Goal: Task Accomplishment & Management: Use online tool/utility

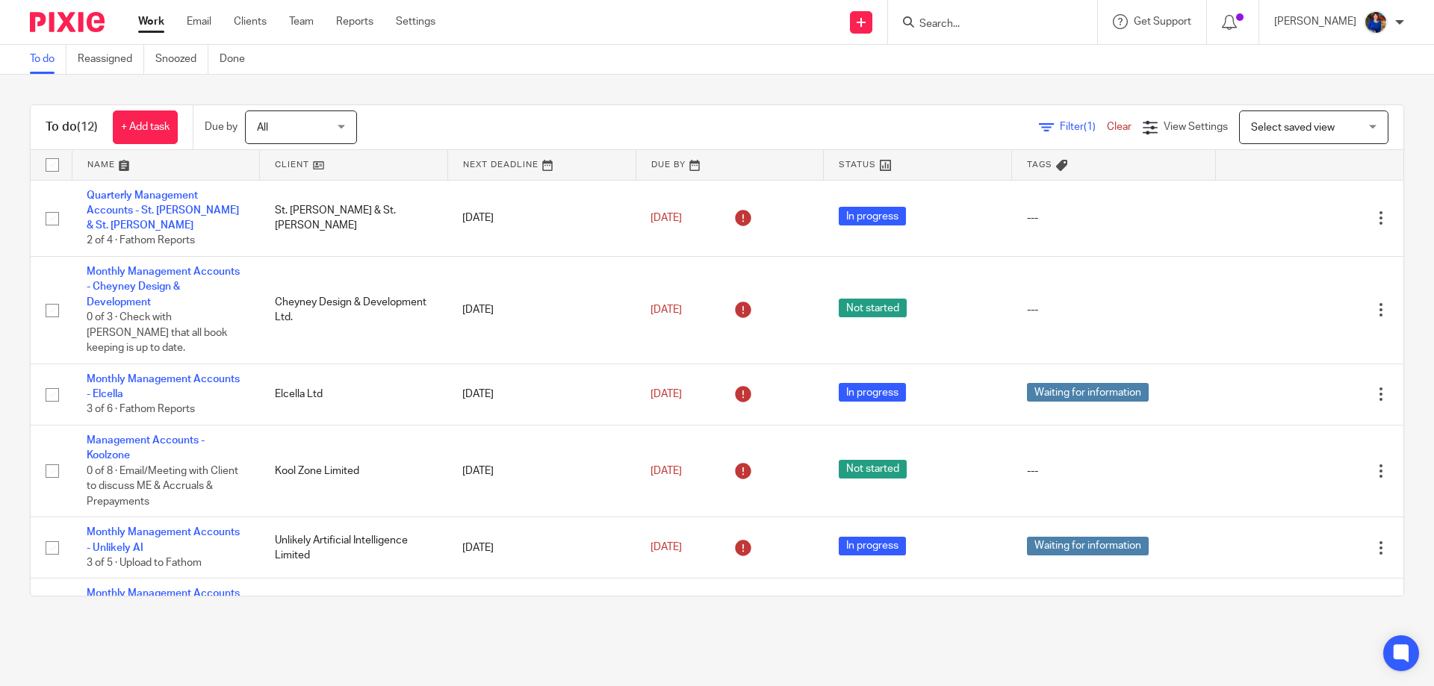
click at [1022, 20] on input "Search" at bounding box center [985, 24] width 134 height 13
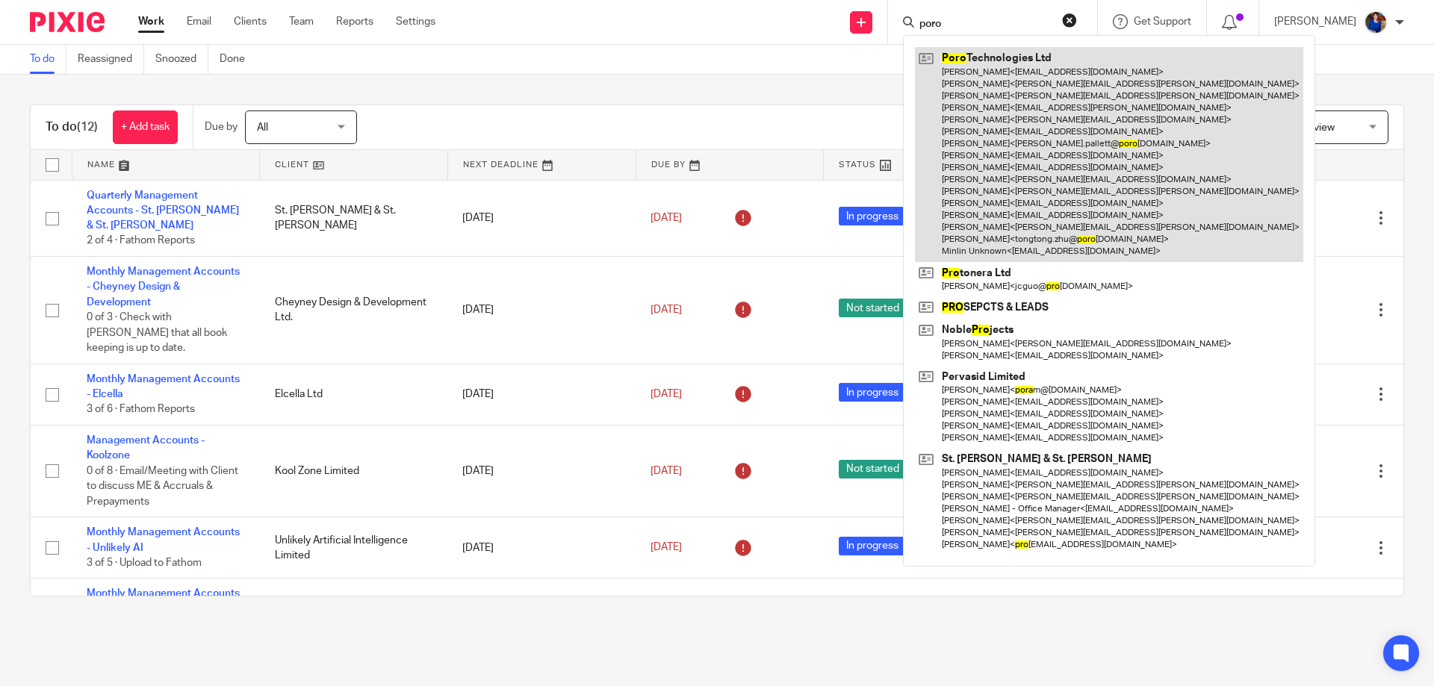
type input "poro"
click at [1028, 122] on link at bounding box center [1109, 154] width 388 height 214
click at [1000, 143] on link at bounding box center [1109, 154] width 388 height 214
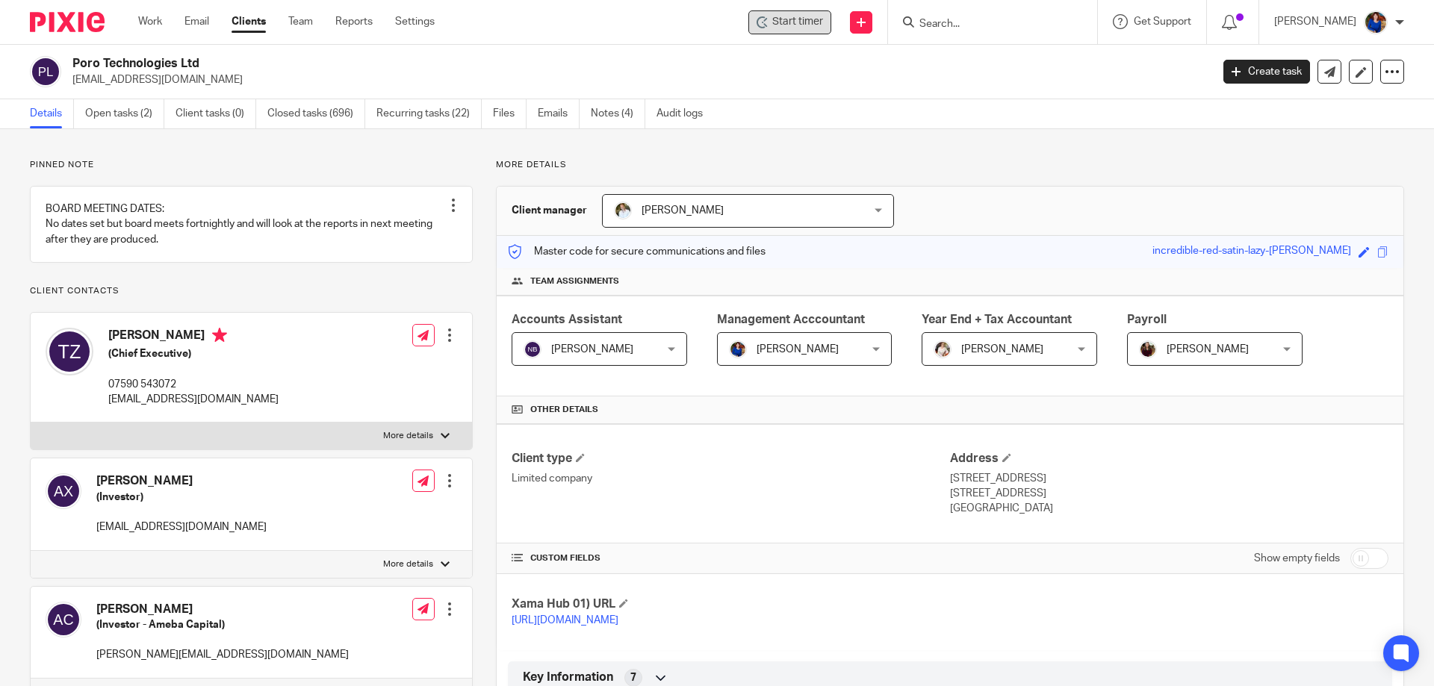
click at [793, 24] on span "Start timer" at bounding box center [797, 22] width 51 height 16
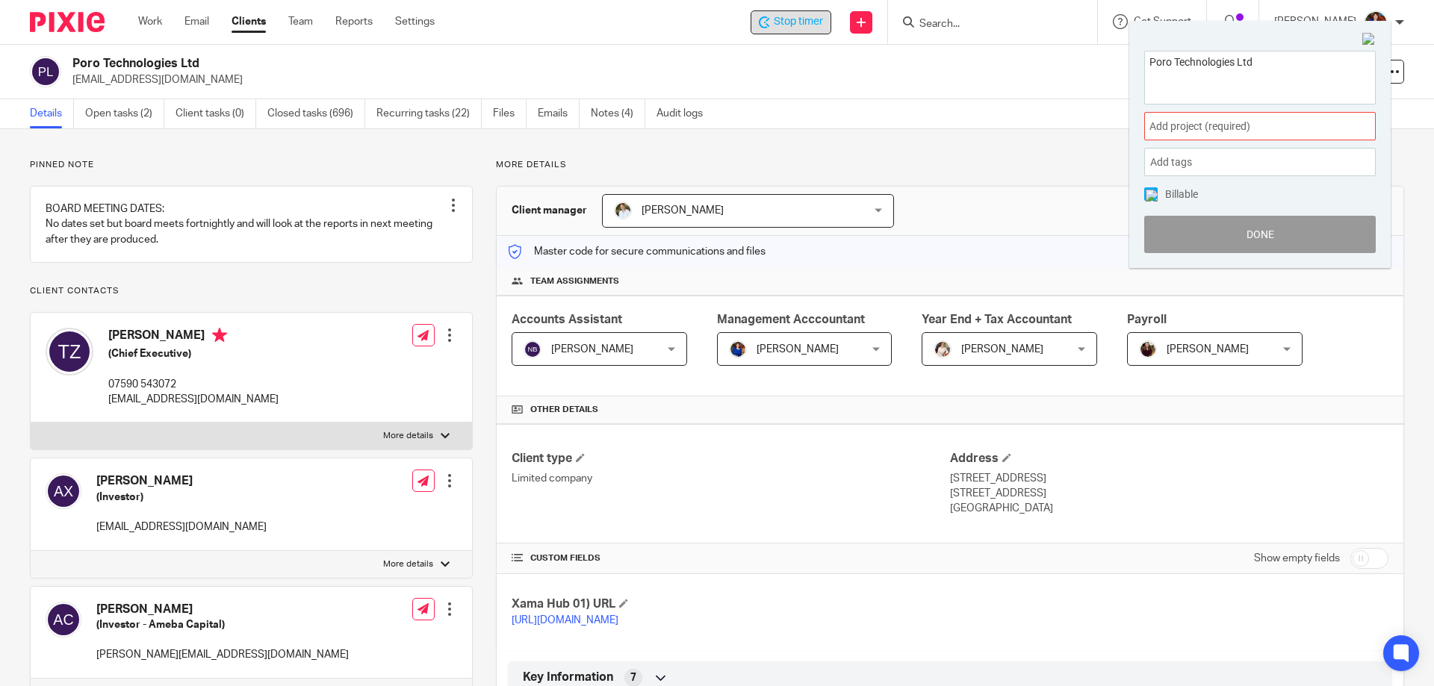
click at [1161, 136] on div "Add project (required) :" at bounding box center [1260, 126] width 232 height 28
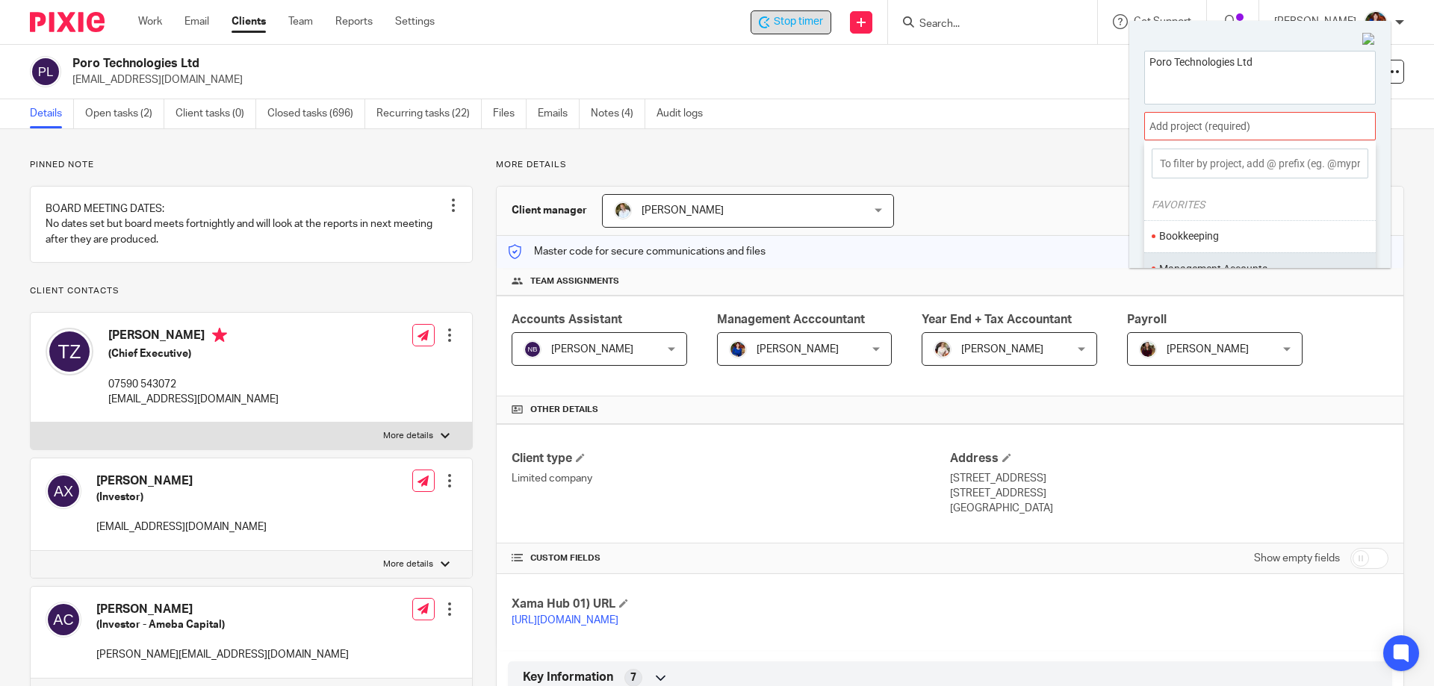
scroll to position [149, 0]
click at [1178, 186] on li "Administration" at bounding box center [1256, 186] width 195 height 16
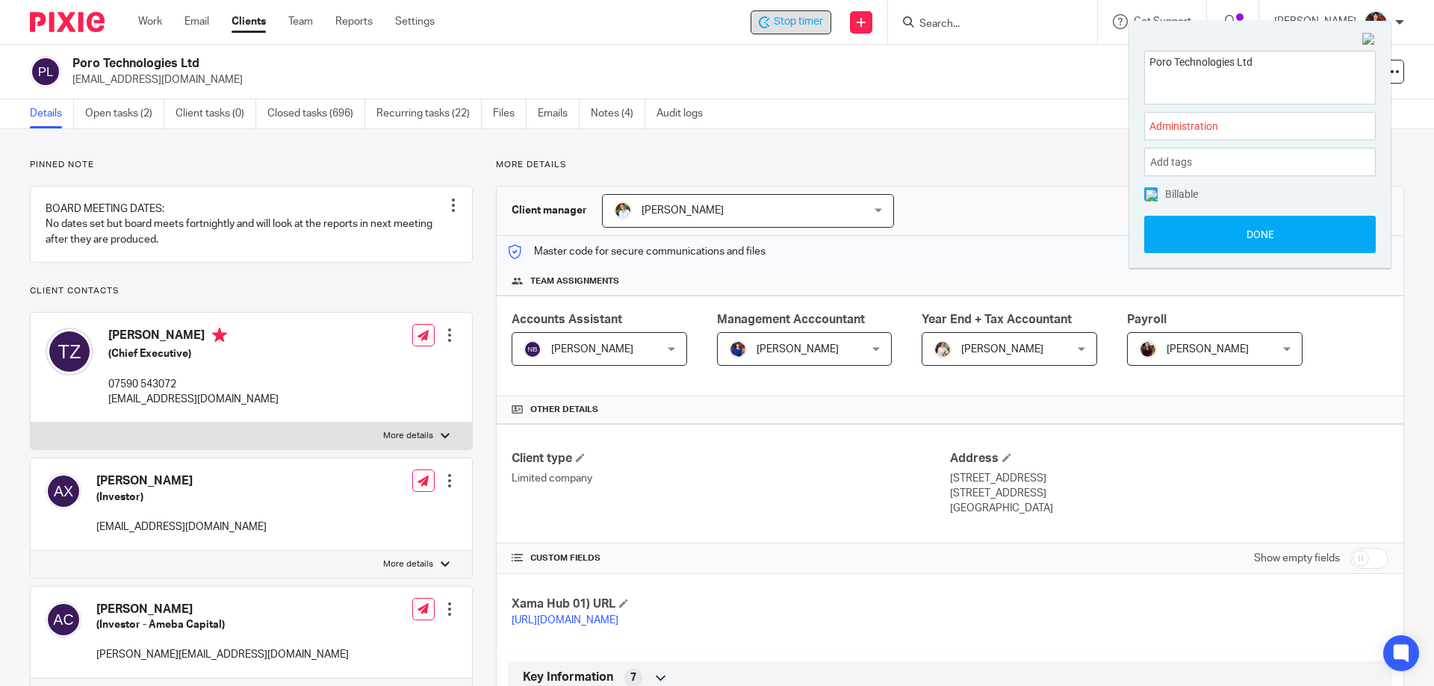
drag, startPoint x: 1152, startPoint y: 189, endPoint x: 1162, endPoint y: 204, distance: 17.8
click at [1152, 190] on span at bounding box center [1150, 193] width 13 height 13
click at [1164, 237] on button "Done" at bounding box center [1260, 234] width 232 height 37
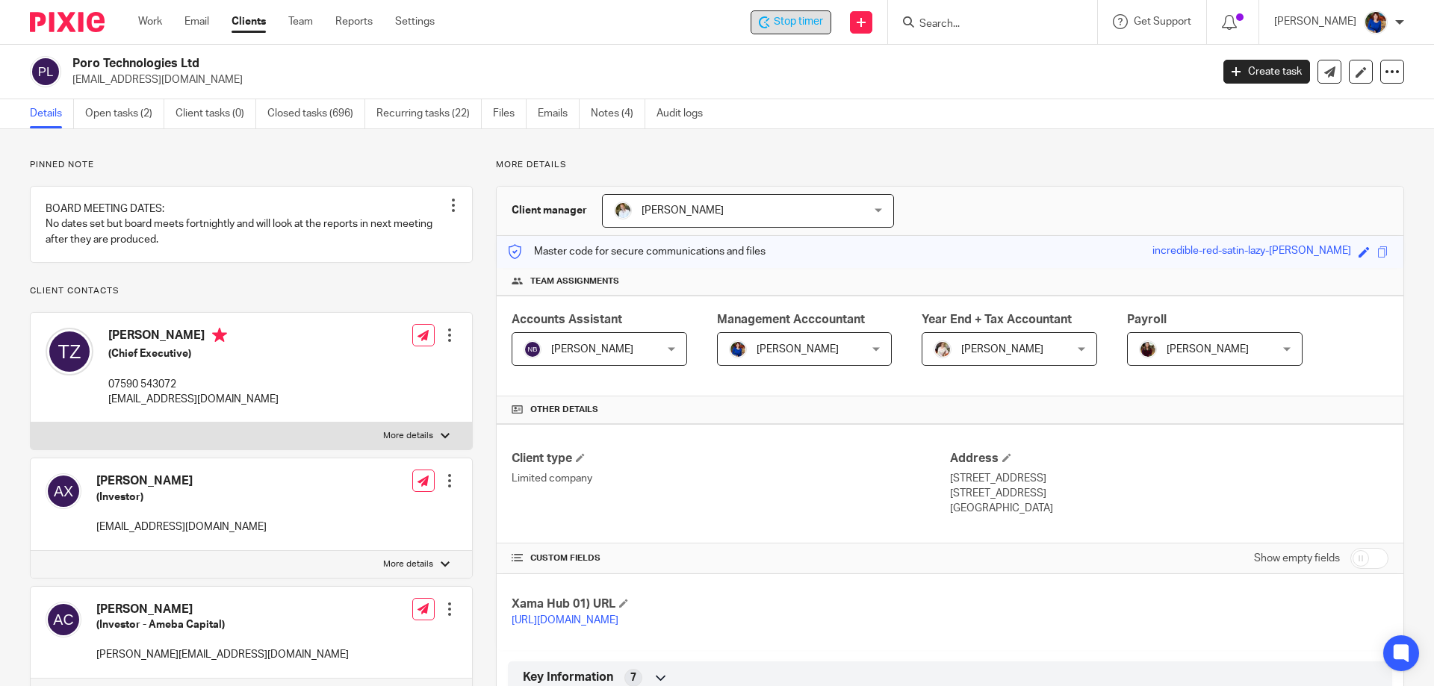
click at [799, 22] on span "Stop timer" at bounding box center [798, 22] width 49 height 16
click at [159, 25] on link "Work" at bounding box center [150, 21] width 24 height 15
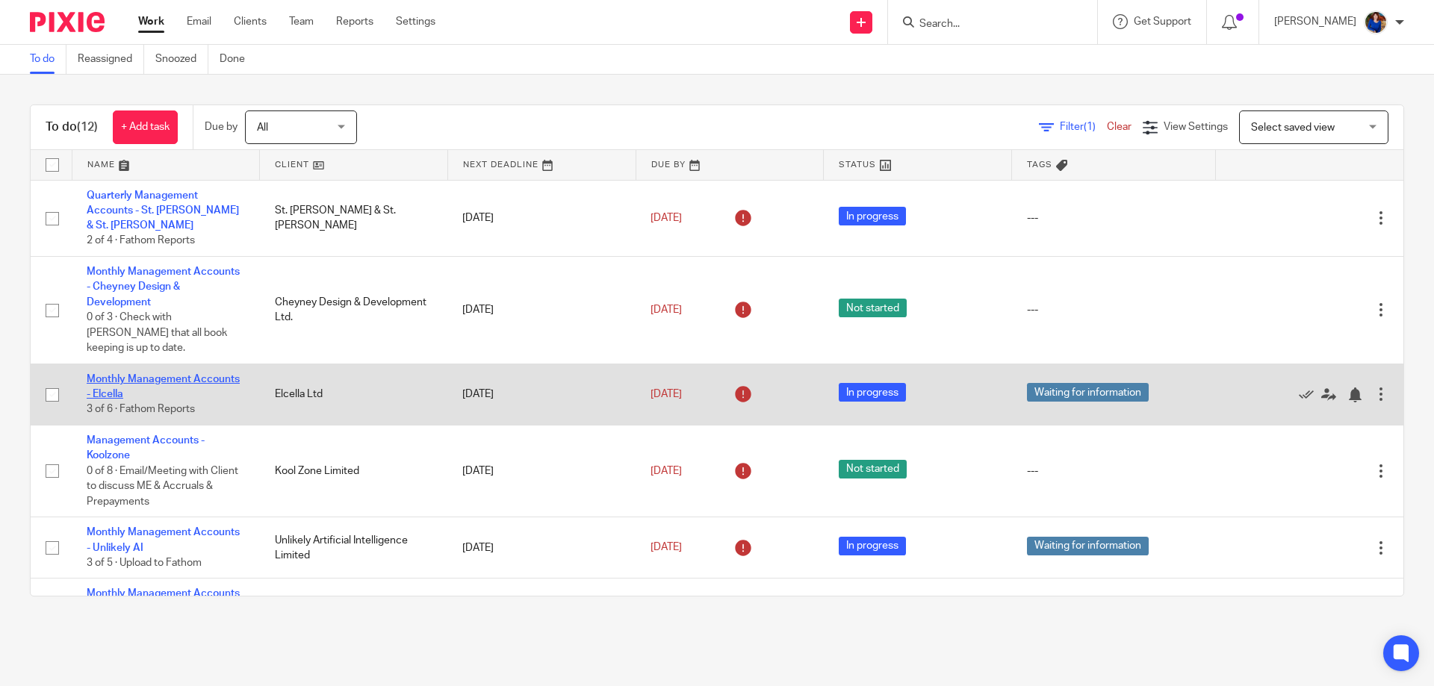
click at [189, 374] on link "Monthly Management Accounts - Elcella" at bounding box center [163, 386] width 153 height 25
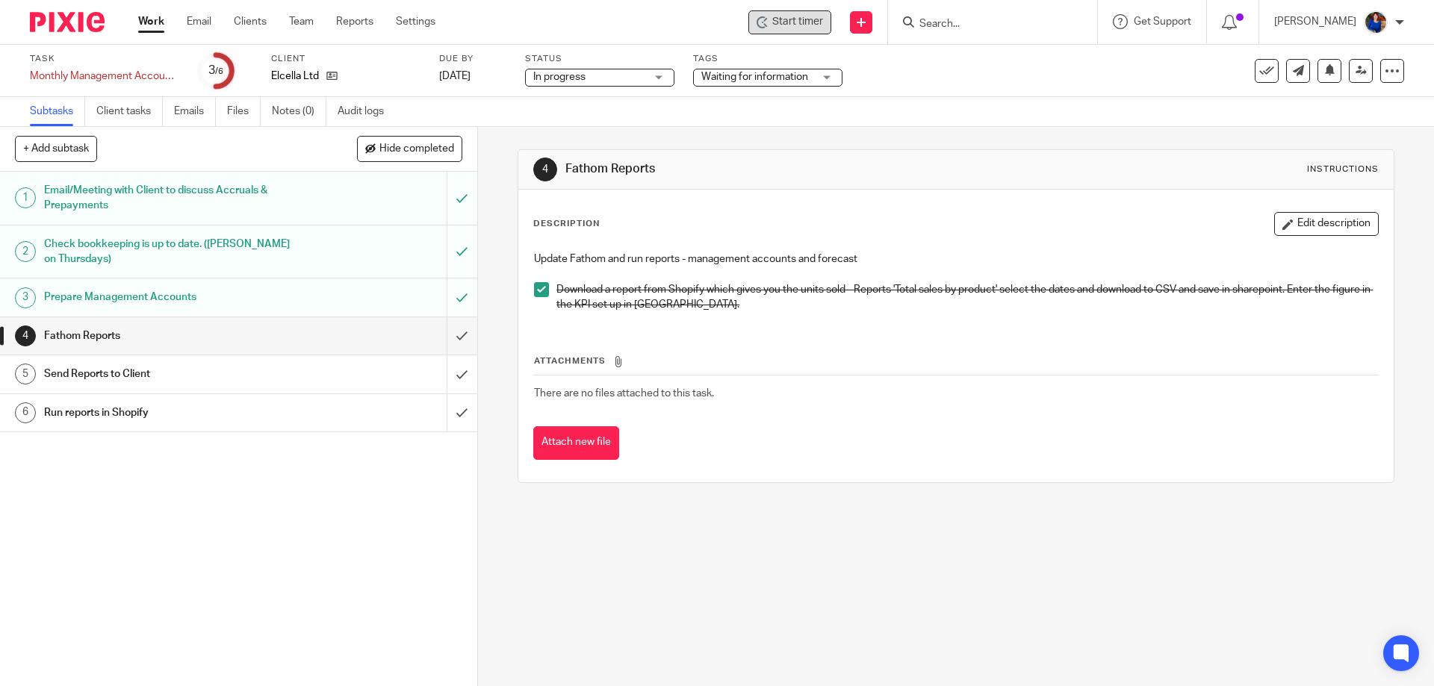
click at [788, 22] on span "Start timer" at bounding box center [797, 22] width 51 height 16
click at [796, 21] on span "Start timer" at bounding box center [797, 22] width 51 height 16
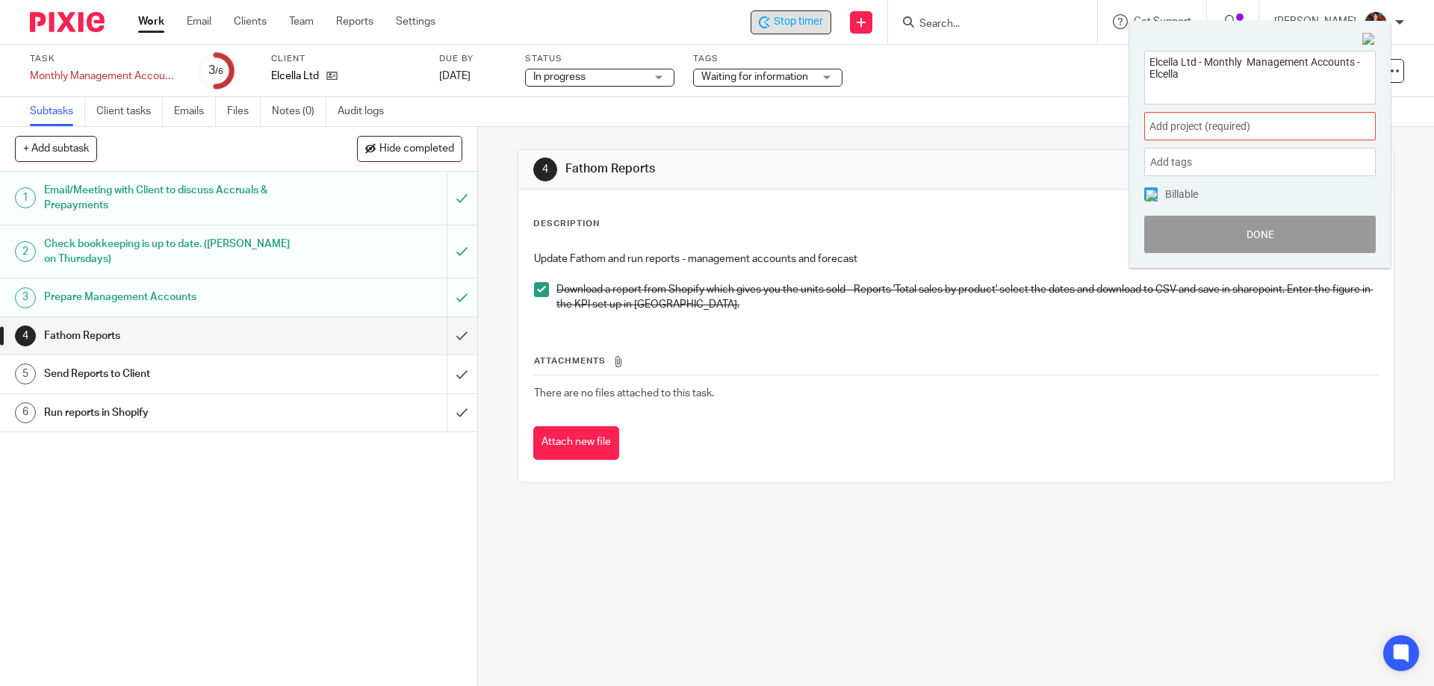
click at [1176, 121] on span "Add project (required) :" at bounding box center [1243, 127] width 188 height 16
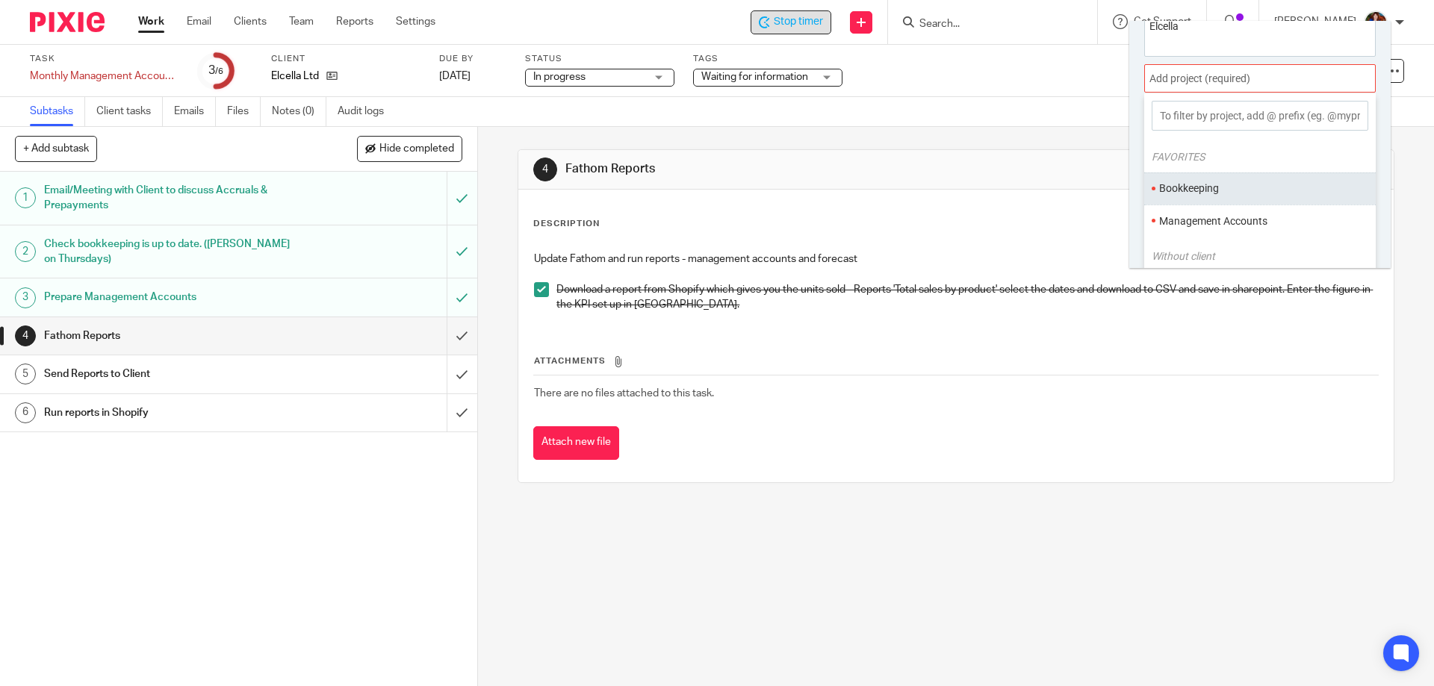
scroll to position [74, 0]
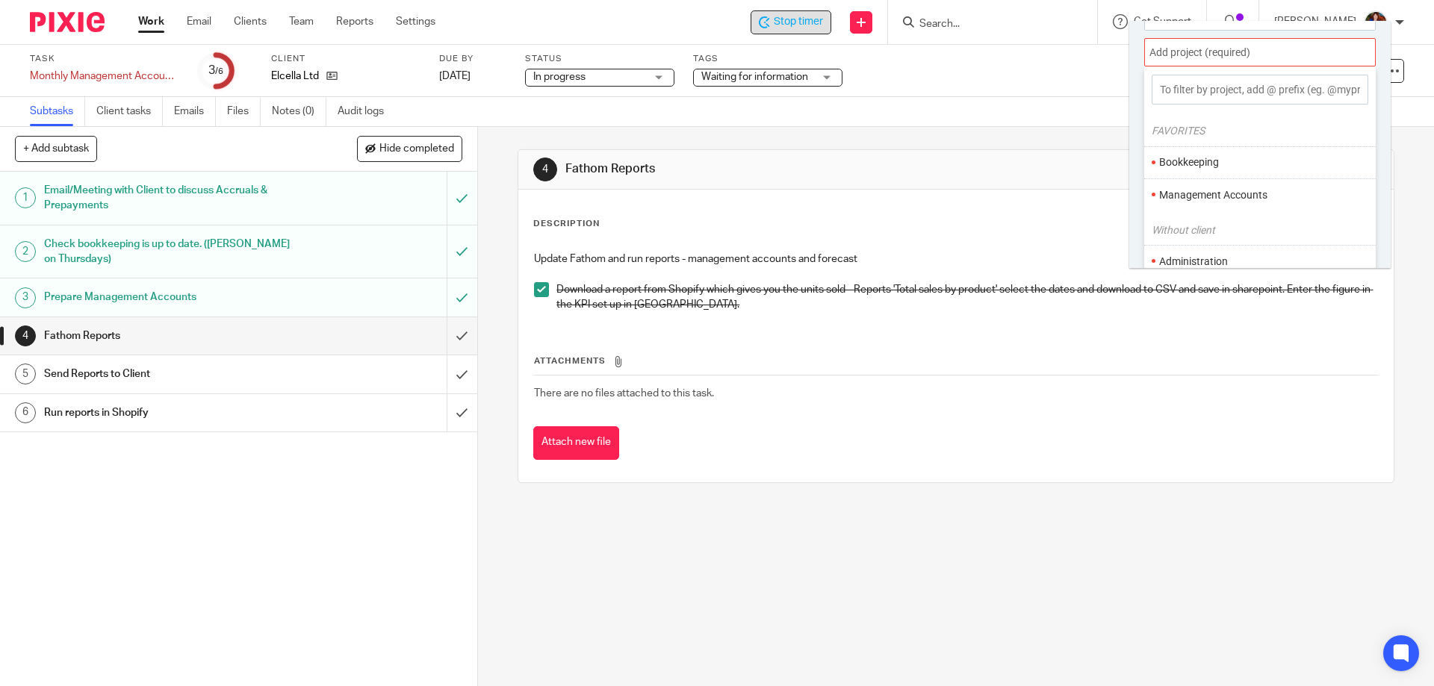
click at [1193, 194] on li "Management Accounts" at bounding box center [1256, 195] width 195 height 16
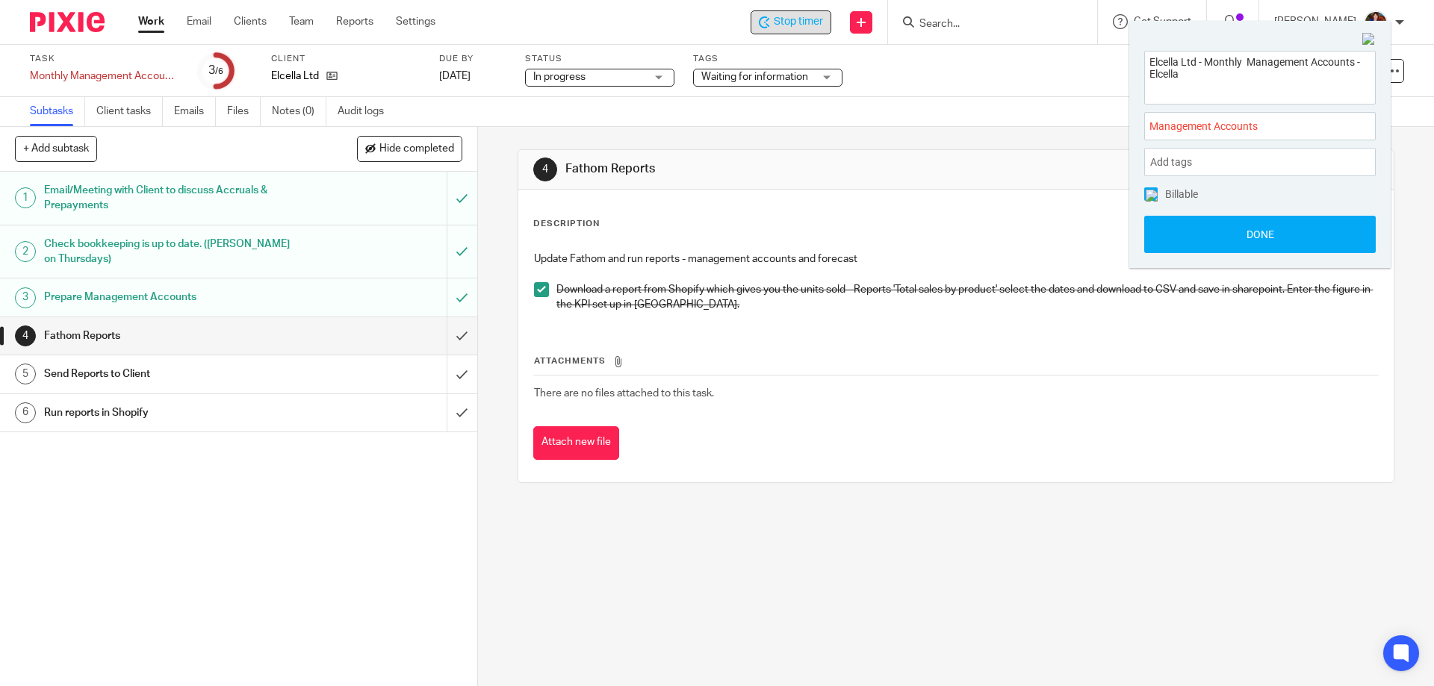
scroll to position [0, 0]
click at [1151, 194] on img at bounding box center [1152, 196] width 12 height 12
click at [1164, 235] on button "Done" at bounding box center [1260, 234] width 232 height 37
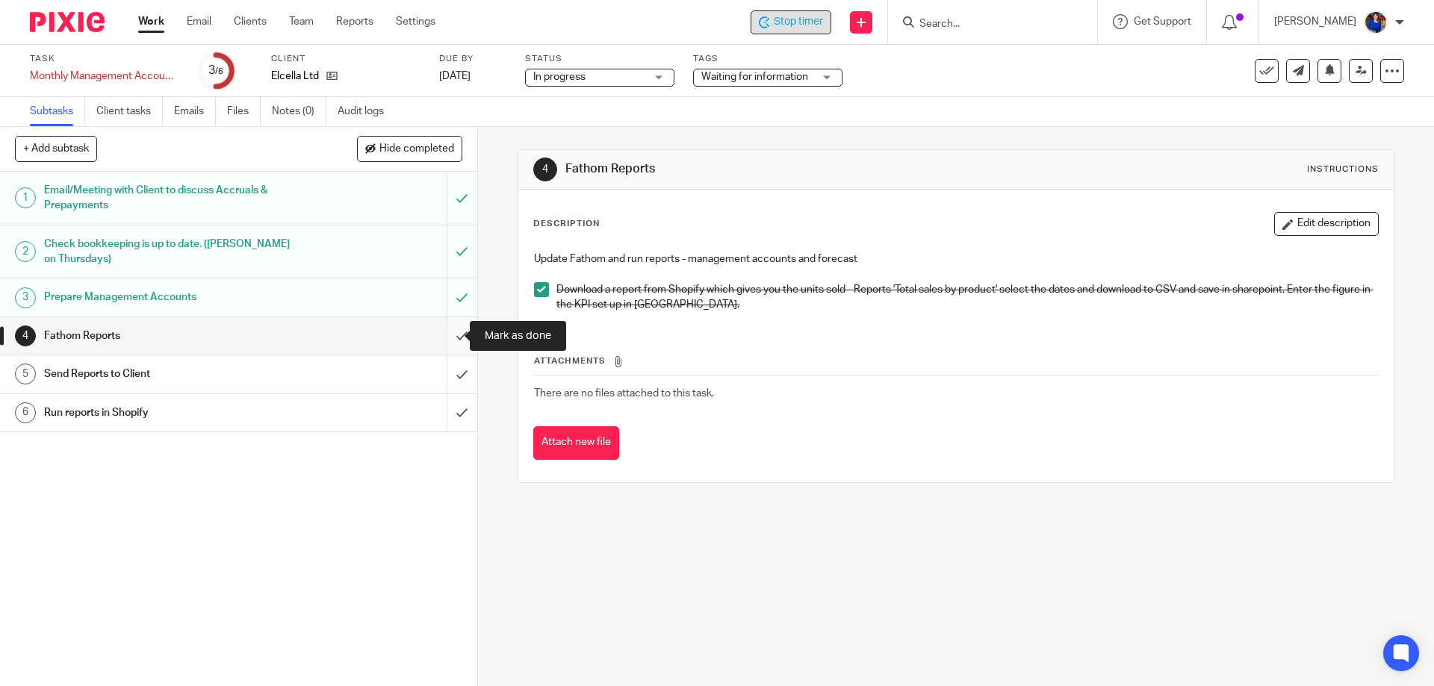
click at [445, 336] on input "submit" at bounding box center [238, 335] width 477 height 37
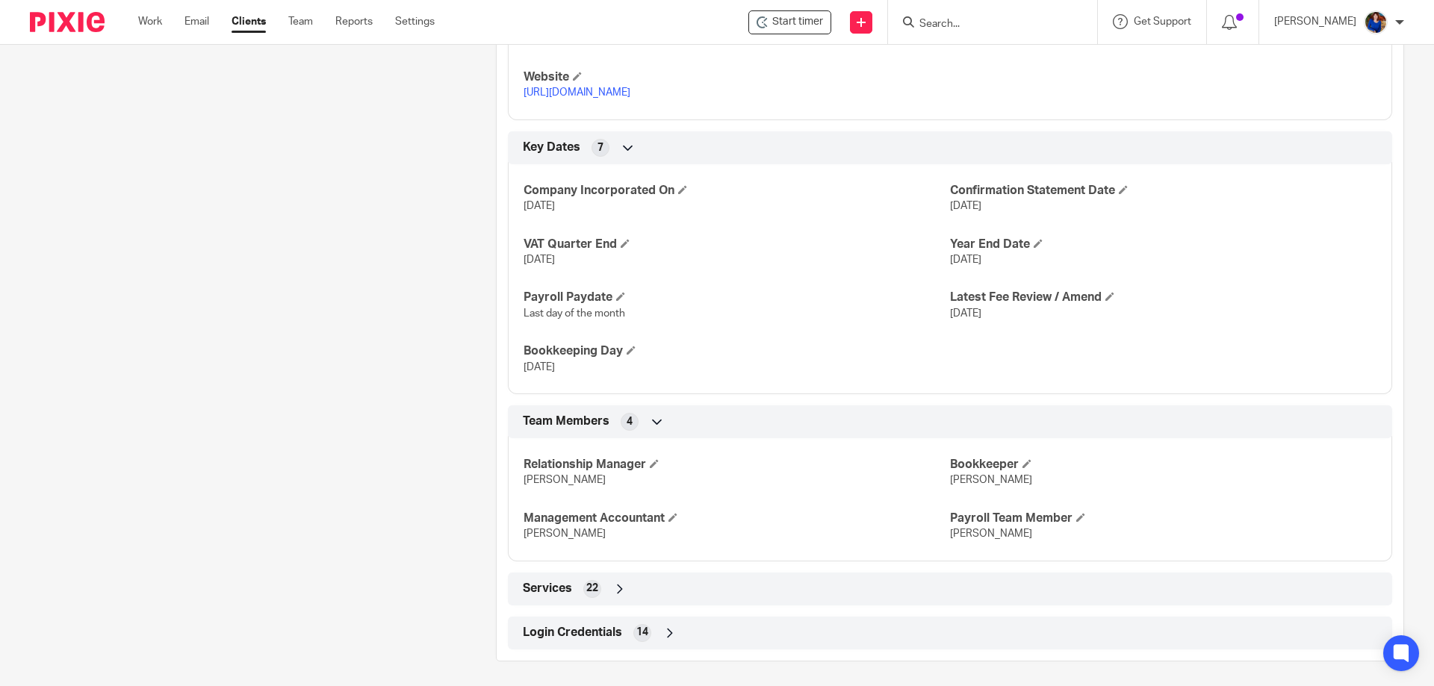
scroll to position [878, 0]
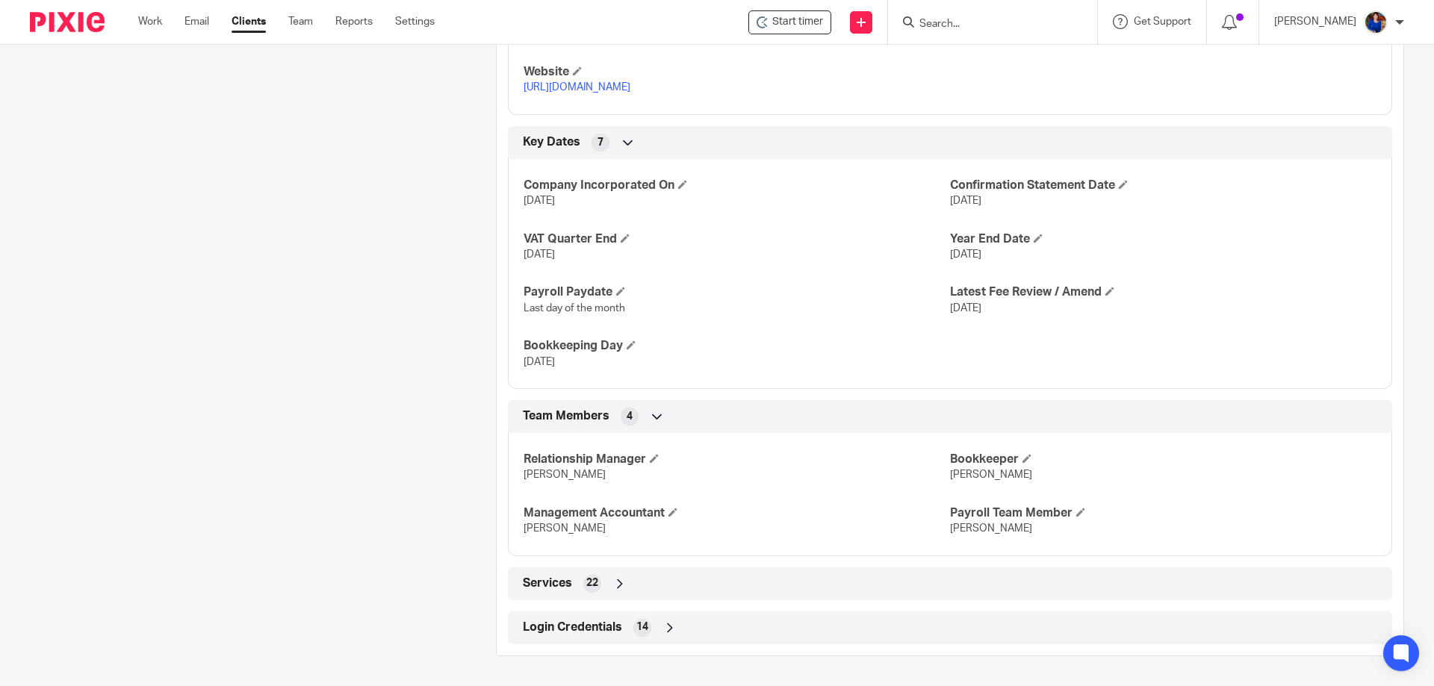
click at [603, 621] on span "Login Credentials" at bounding box center [572, 628] width 99 height 16
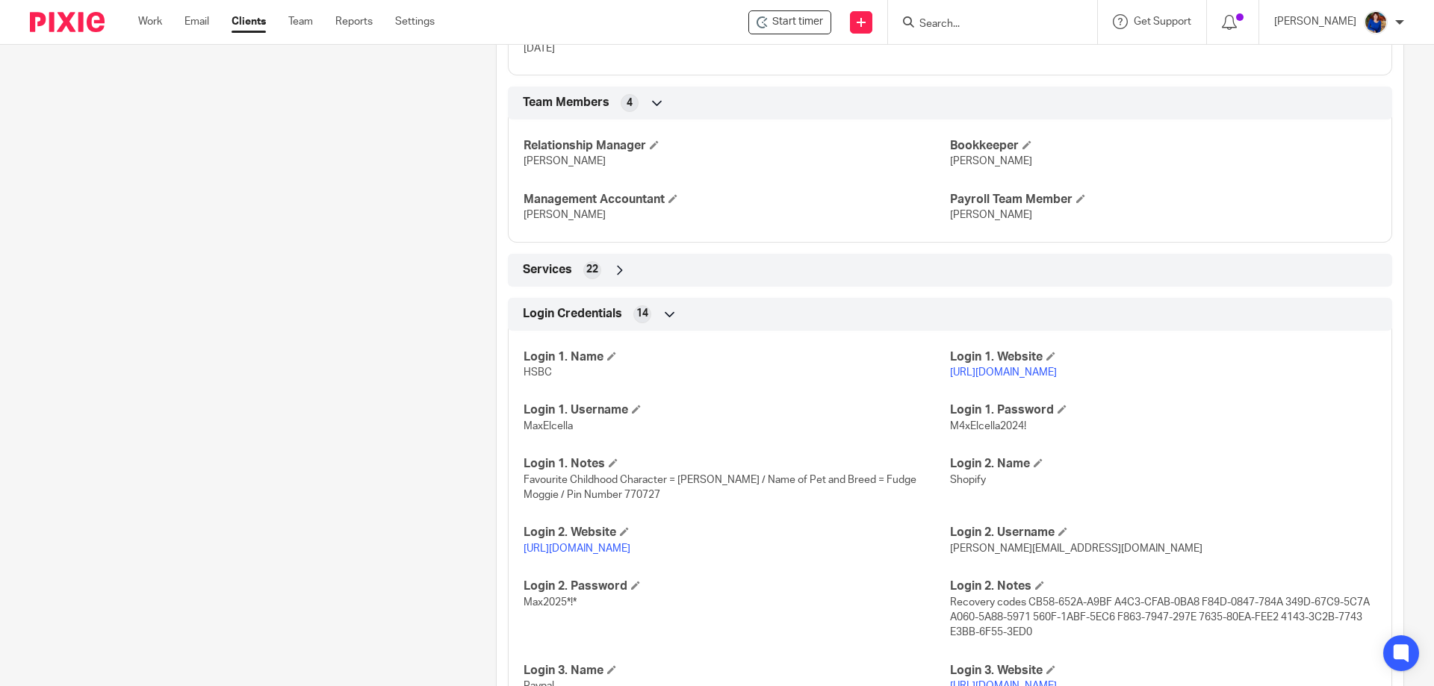
scroll to position [1315, 0]
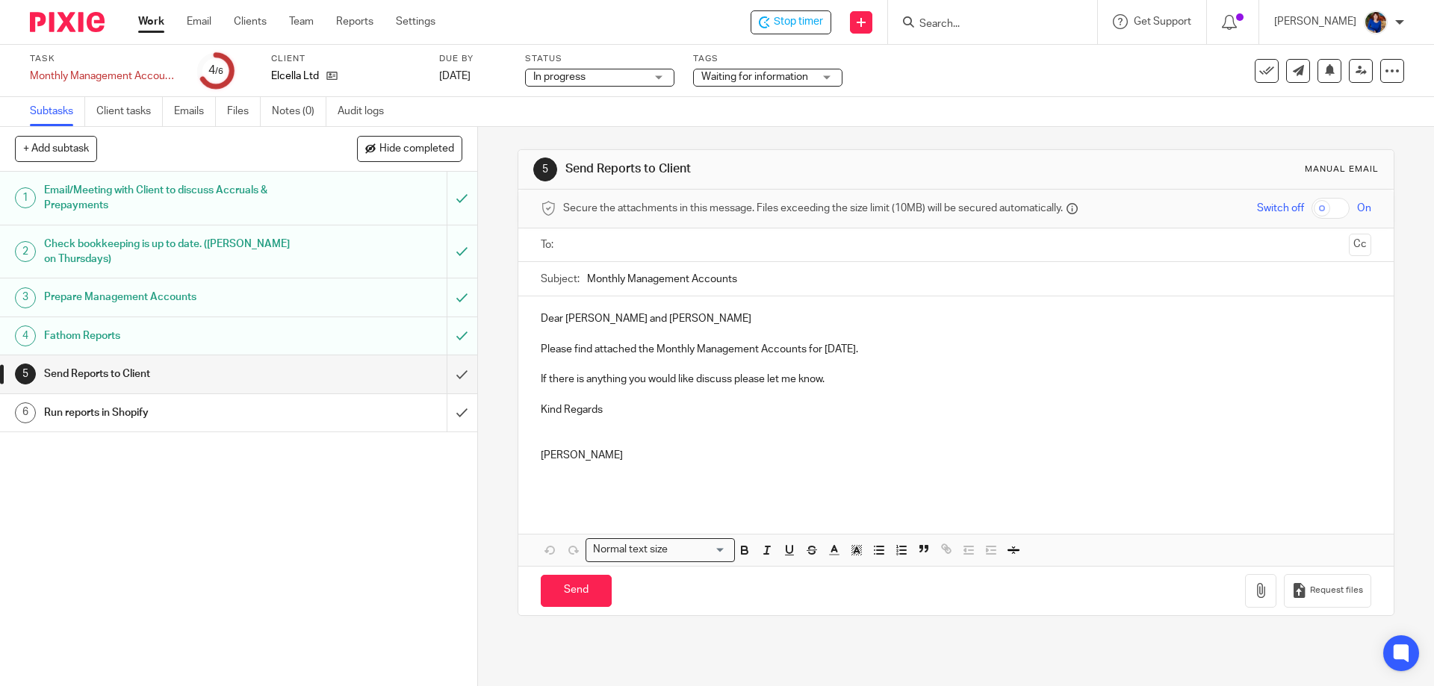
click at [610, 244] on input "text" at bounding box center [955, 245] width 774 height 17
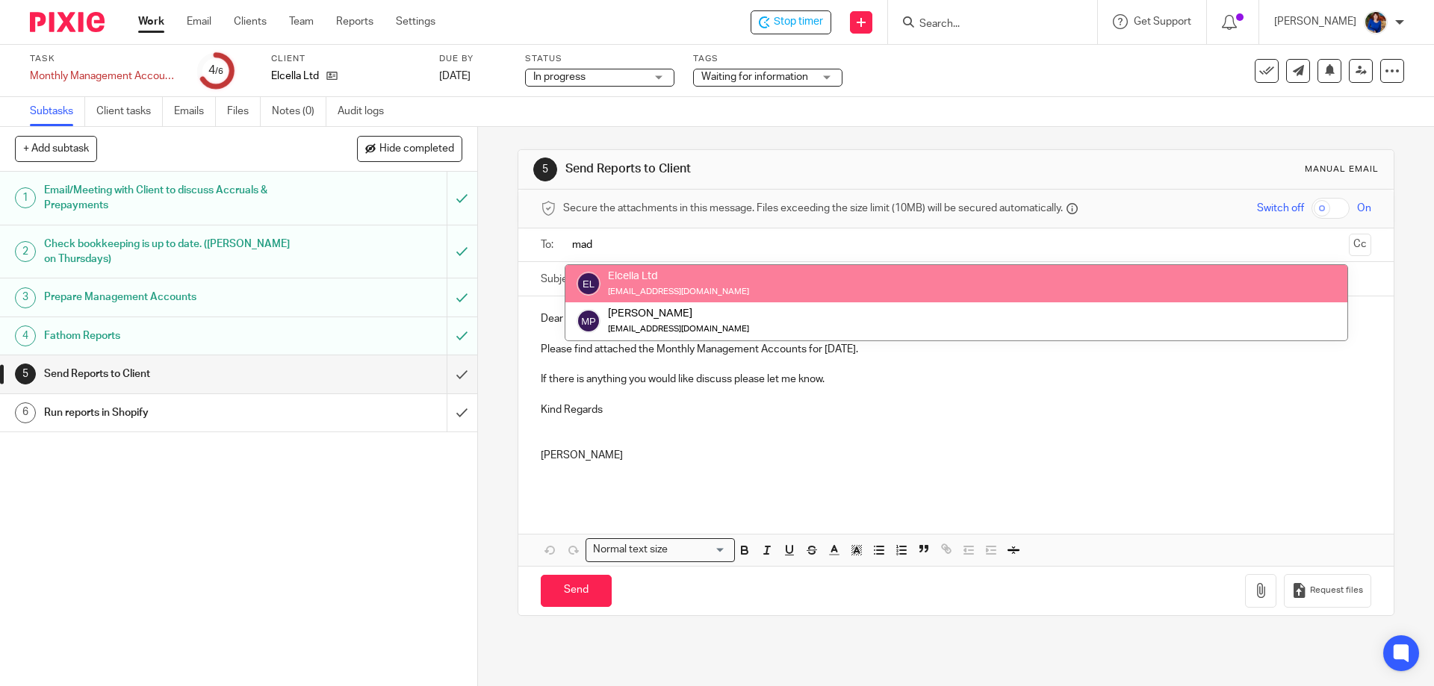
type input "mad"
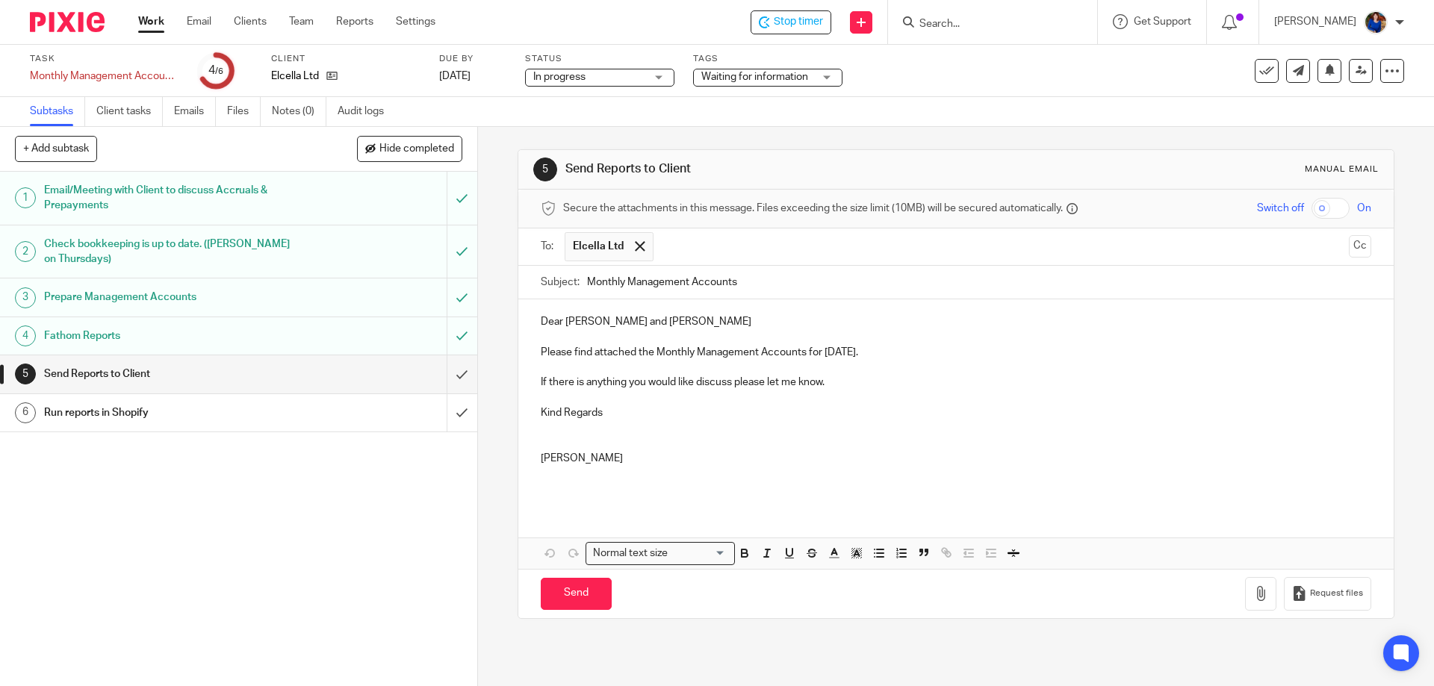
click at [695, 251] on input "text" at bounding box center [1002, 246] width 682 height 29
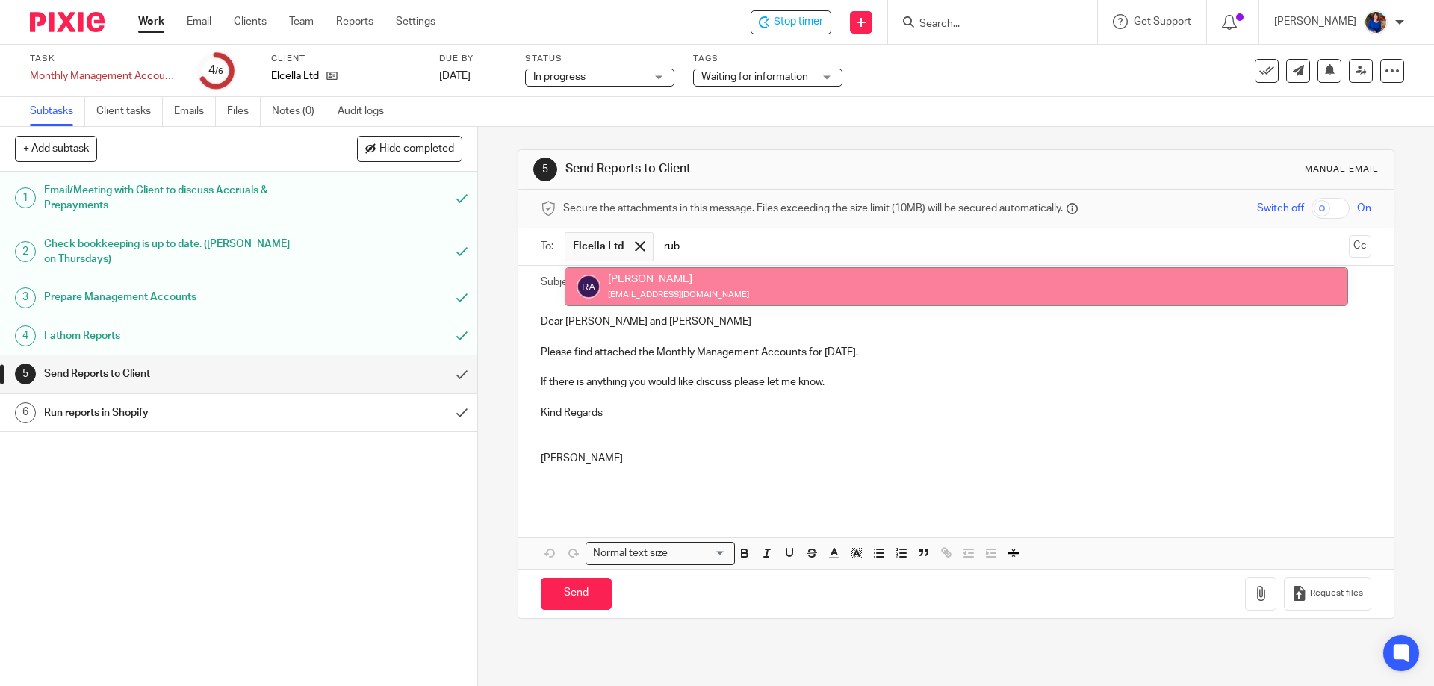
type input "rub"
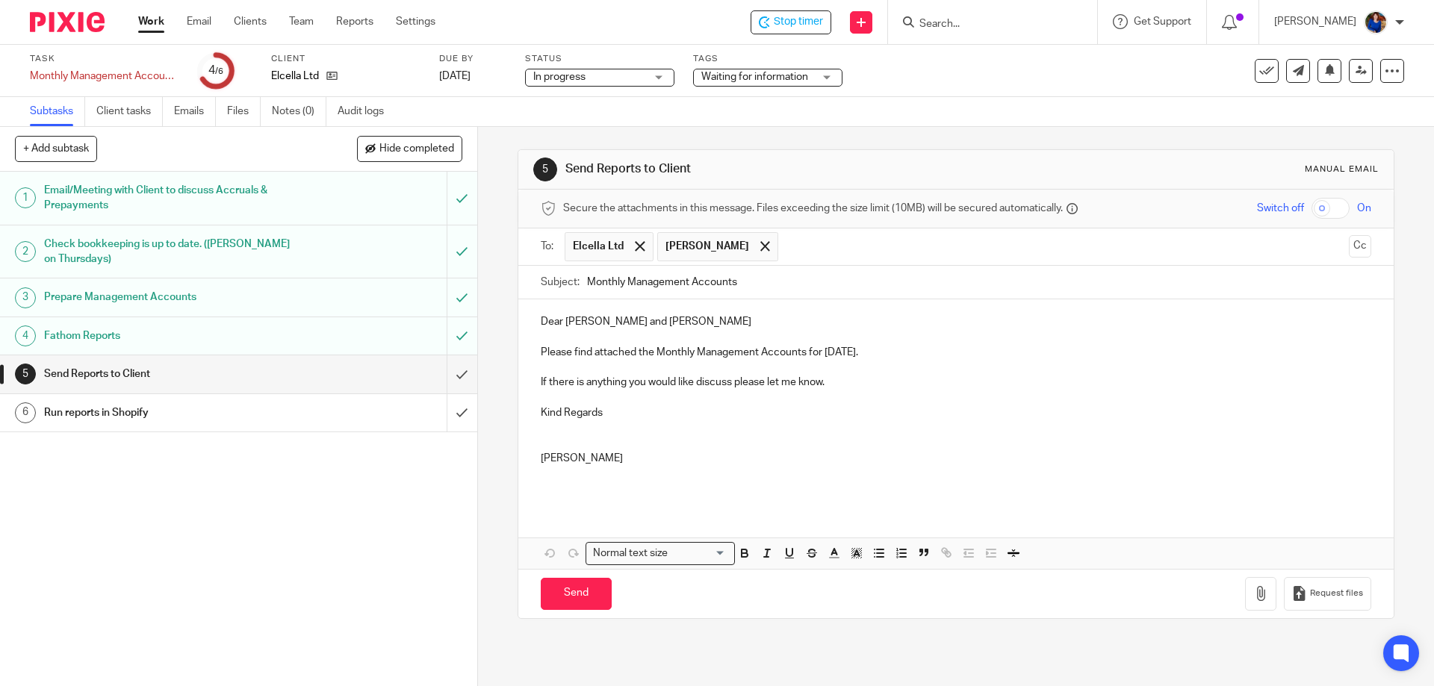
click at [1349, 242] on button "Cc" at bounding box center [1360, 246] width 22 height 22
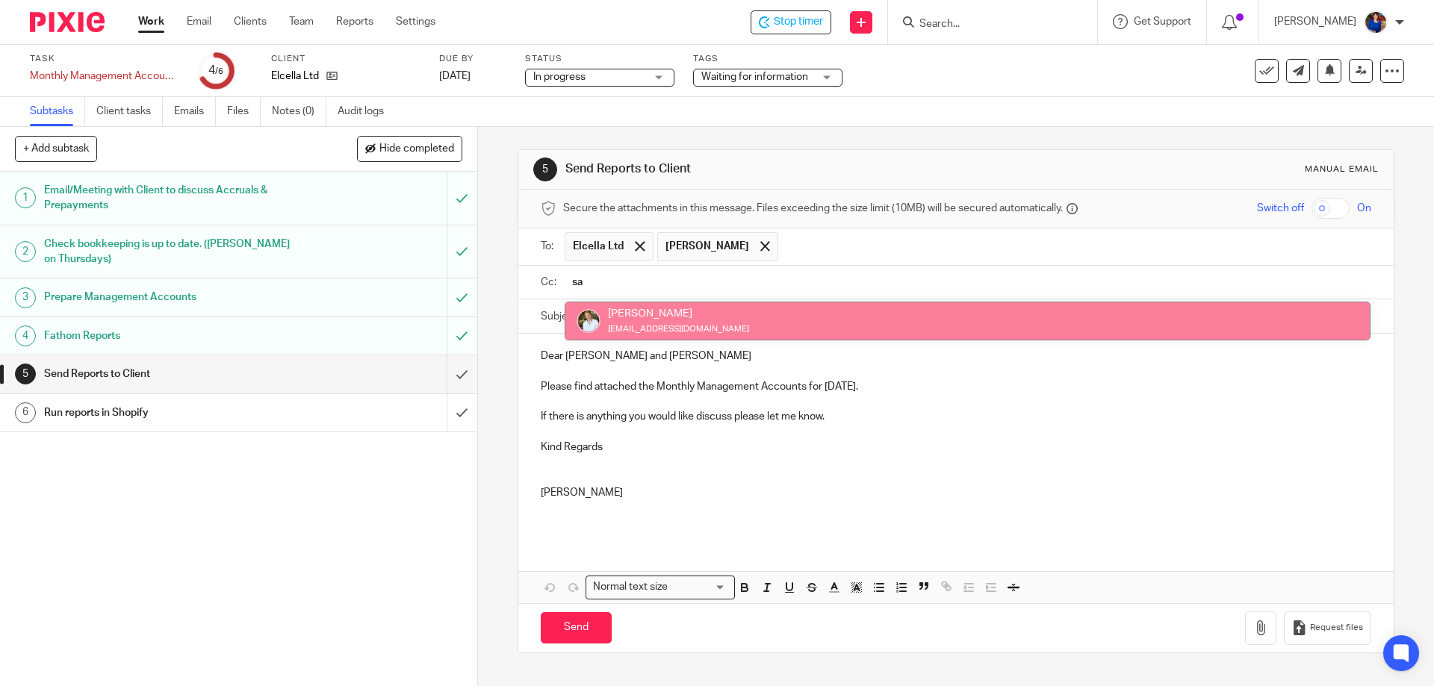
type input "sa"
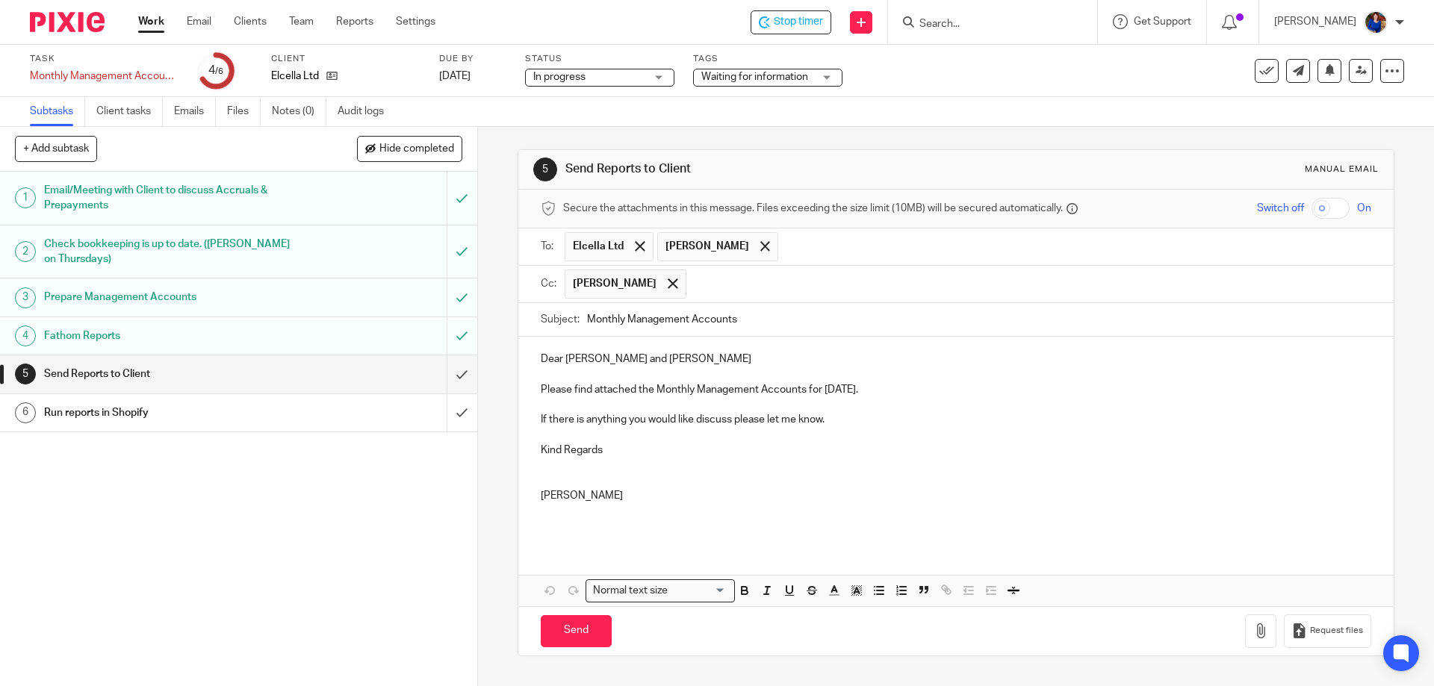
click at [826, 385] on p "Please find attached the Monthly Management Accounts for July 2025." at bounding box center [956, 389] width 830 height 15
click at [1253, 625] on icon "button" at bounding box center [1260, 631] width 15 height 15
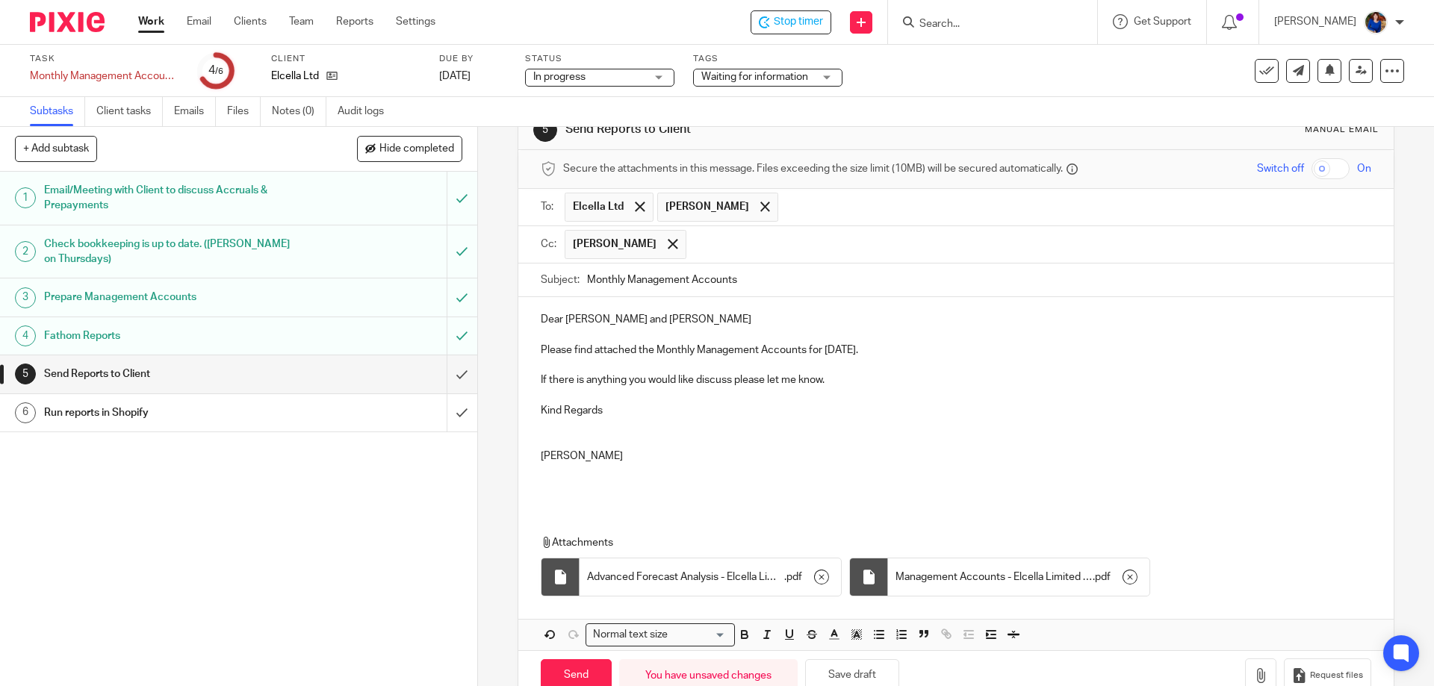
scroll to position [77, 0]
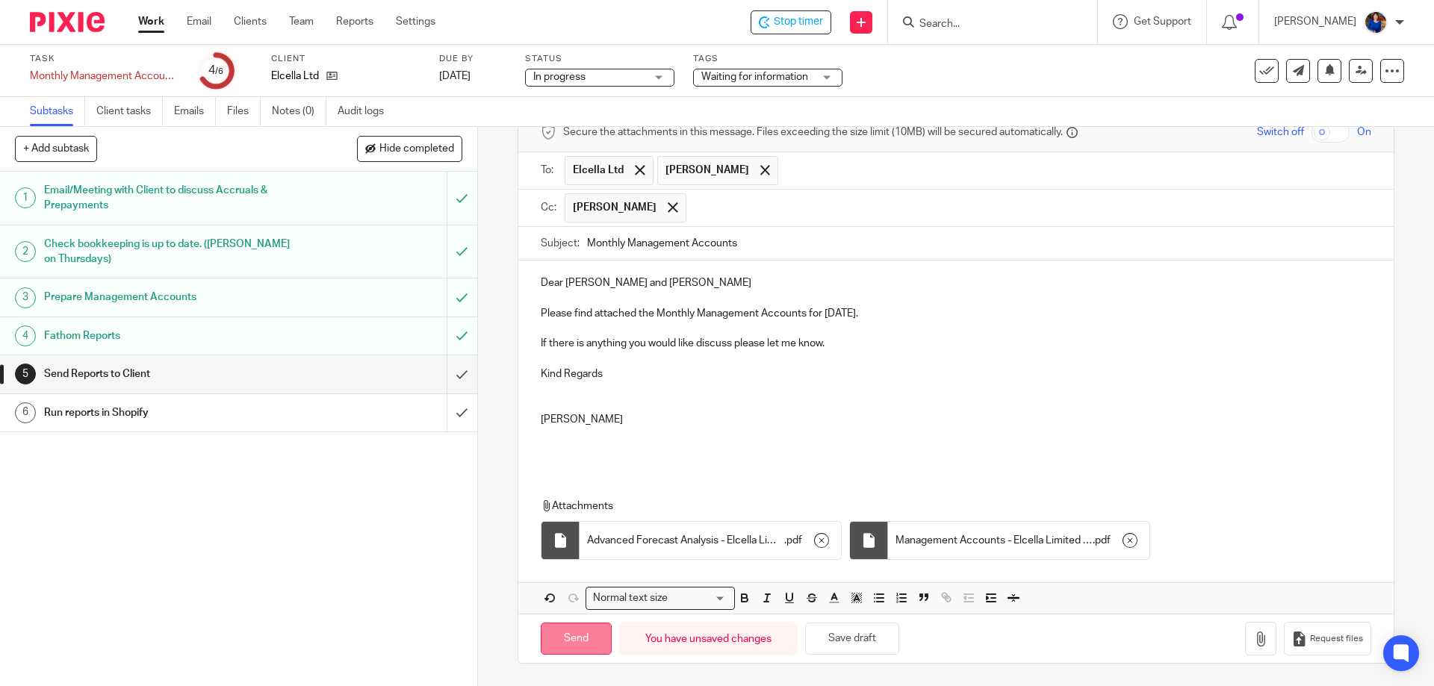
click at [574, 636] on input "Send" at bounding box center [576, 639] width 71 height 32
type input "Sent"
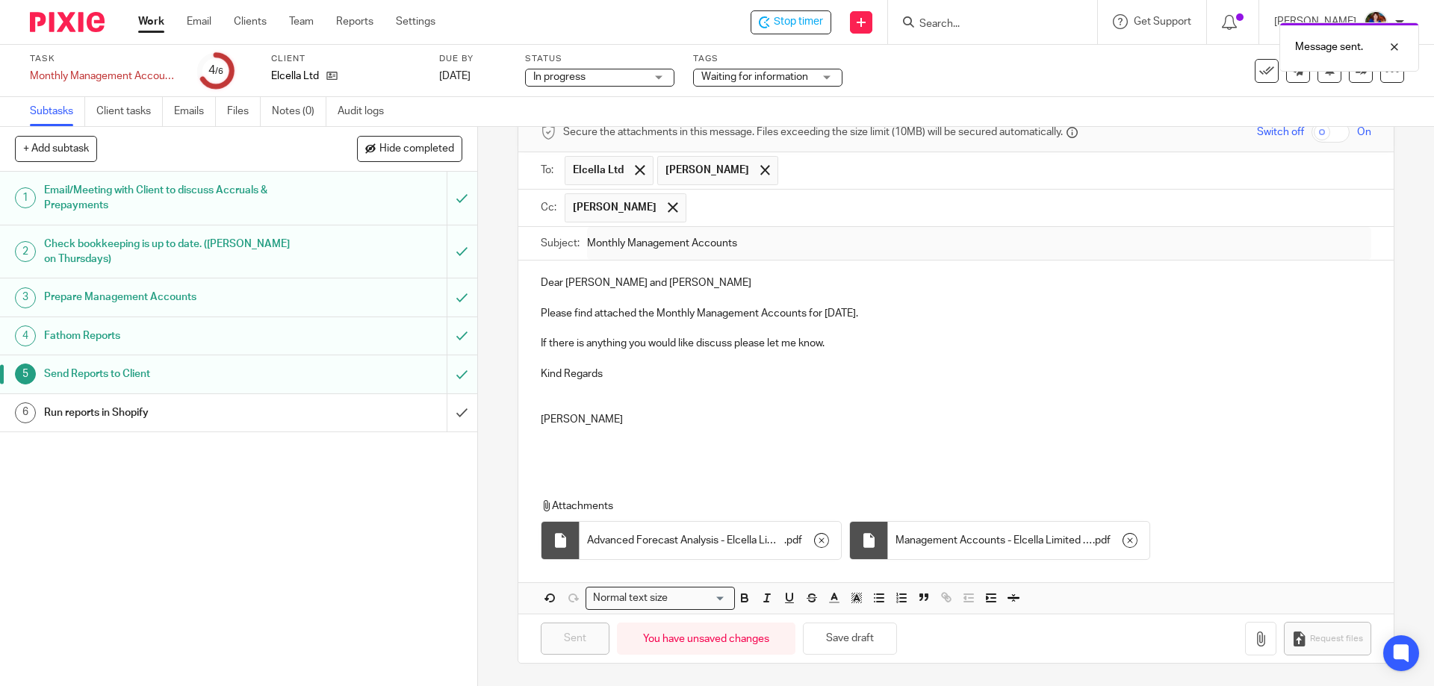
click at [120, 409] on h1 "Run reports in Shopify" at bounding box center [173, 413] width 258 height 22
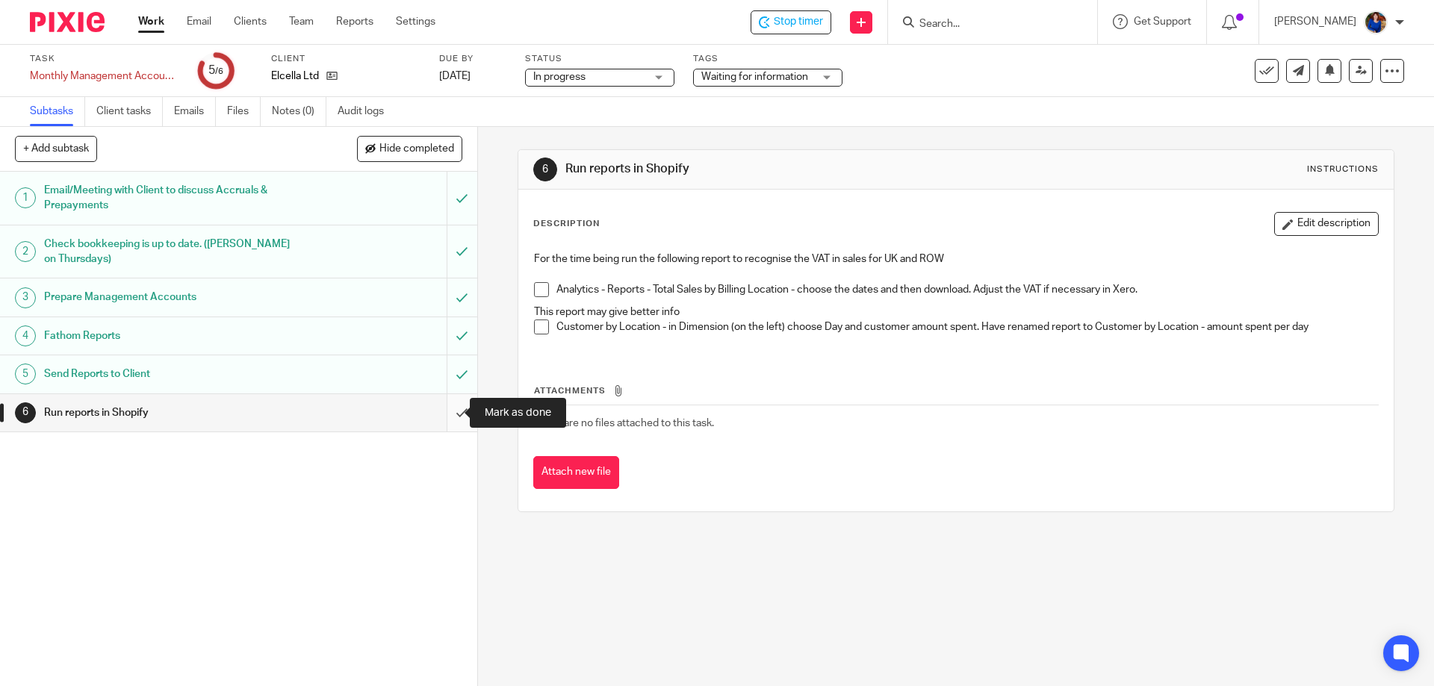
click at [450, 413] on input "submit" at bounding box center [238, 412] width 477 height 37
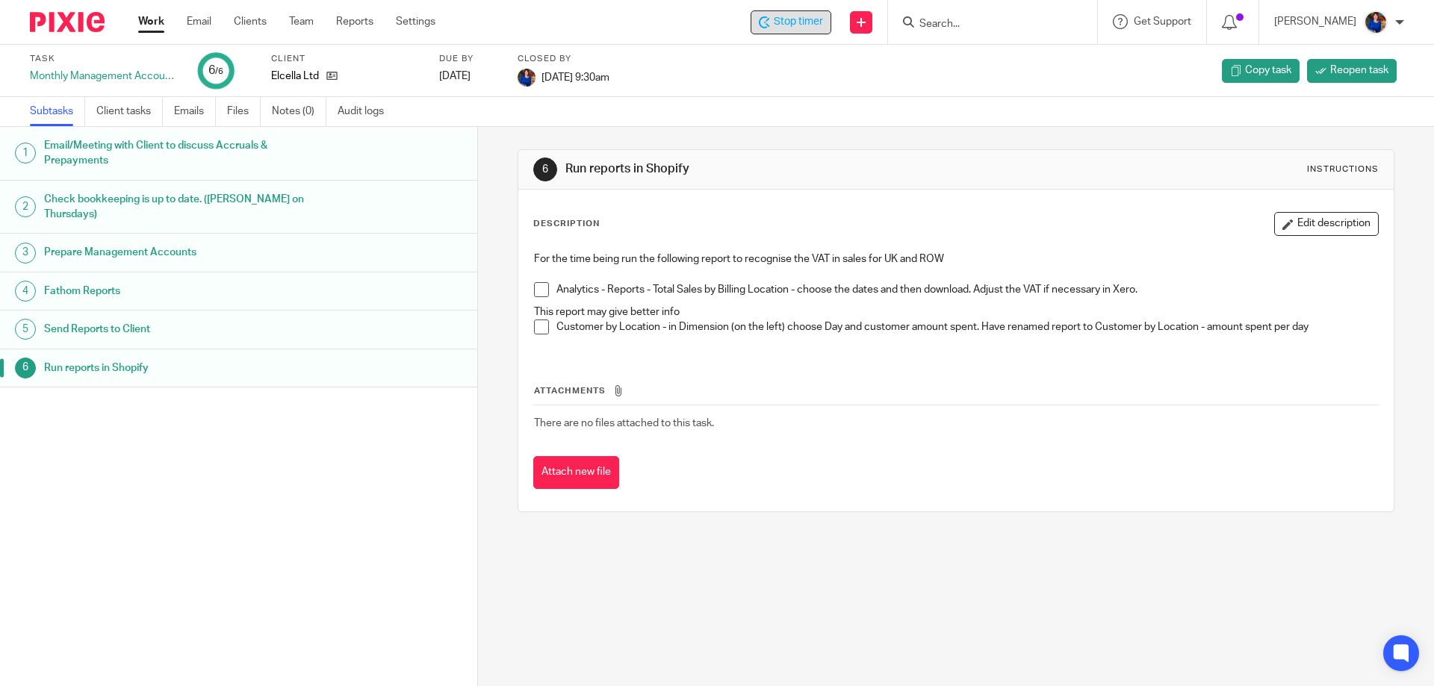
click at [807, 25] on span "Stop timer" at bounding box center [798, 22] width 49 height 16
click at [153, 22] on link "Work" at bounding box center [151, 21] width 26 height 15
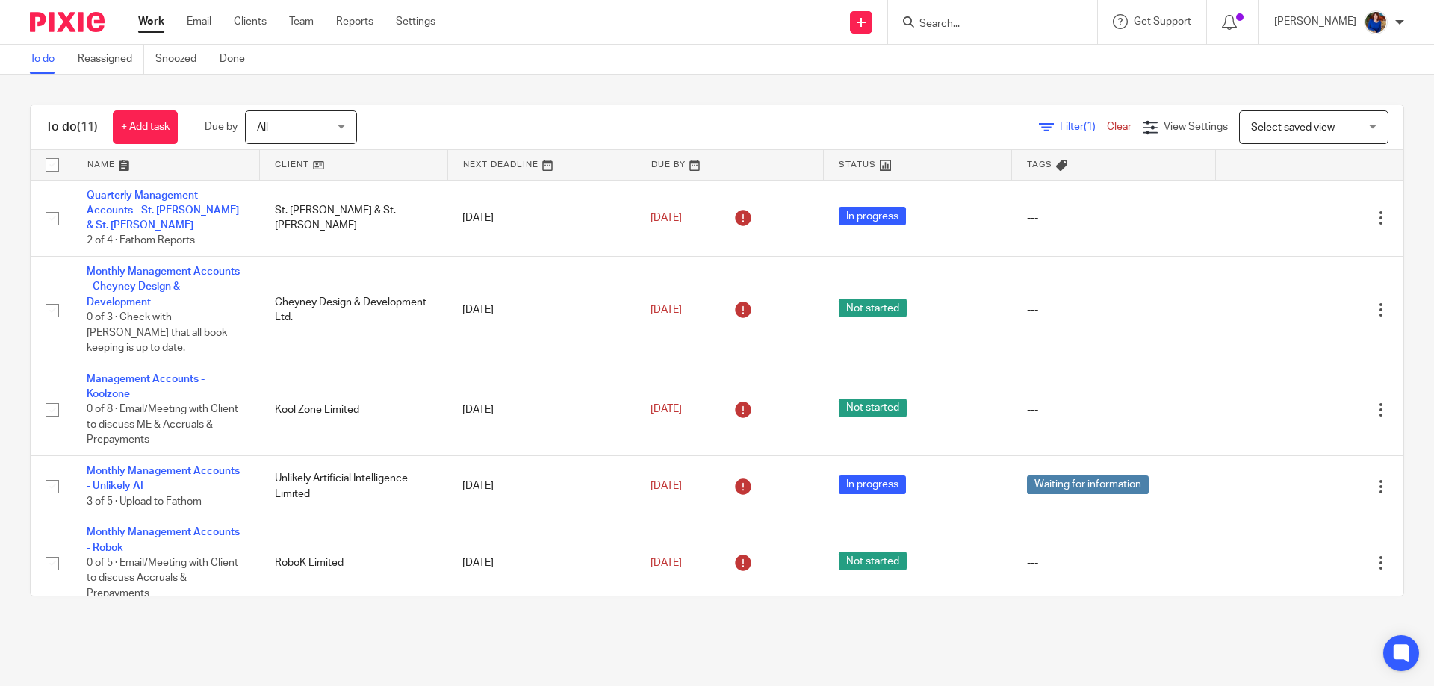
click at [925, 19] on input "Search" at bounding box center [985, 24] width 134 height 13
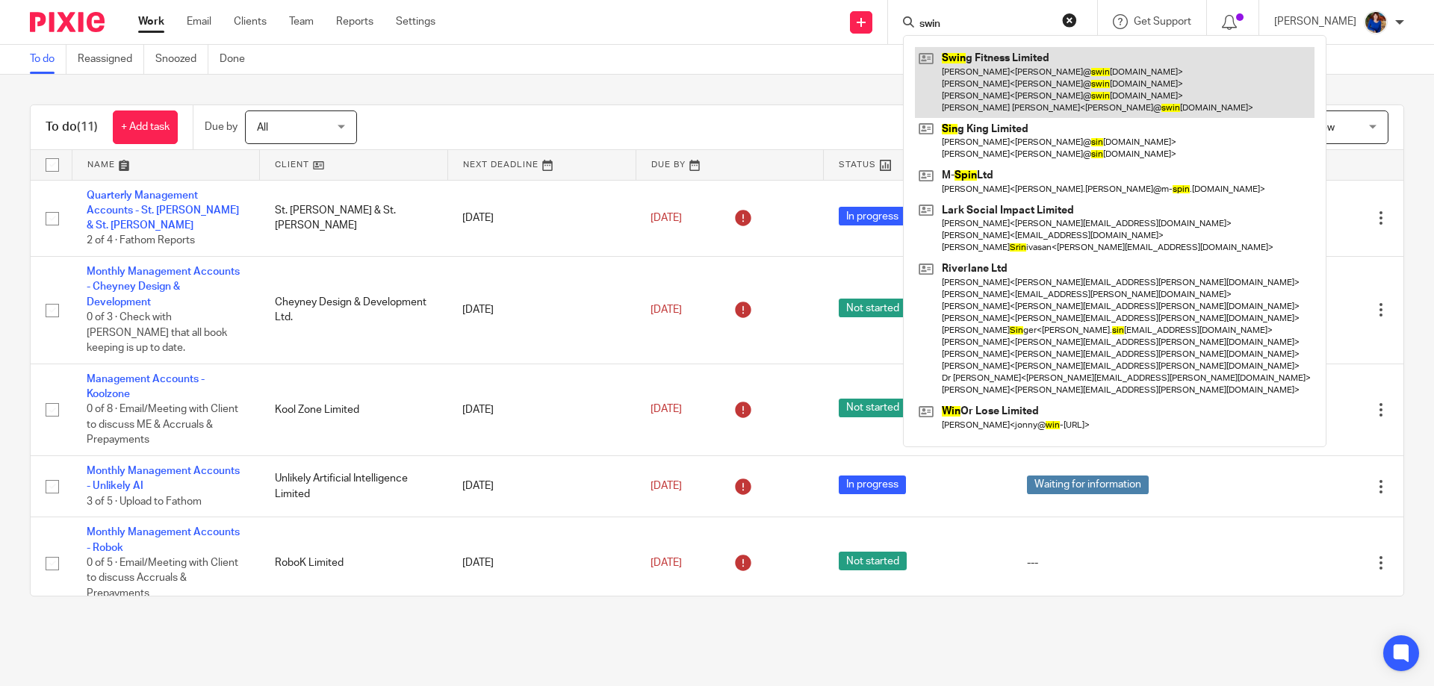
type input "swin"
click at [1042, 93] on link at bounding box center [1115, 82] width 400 height 71
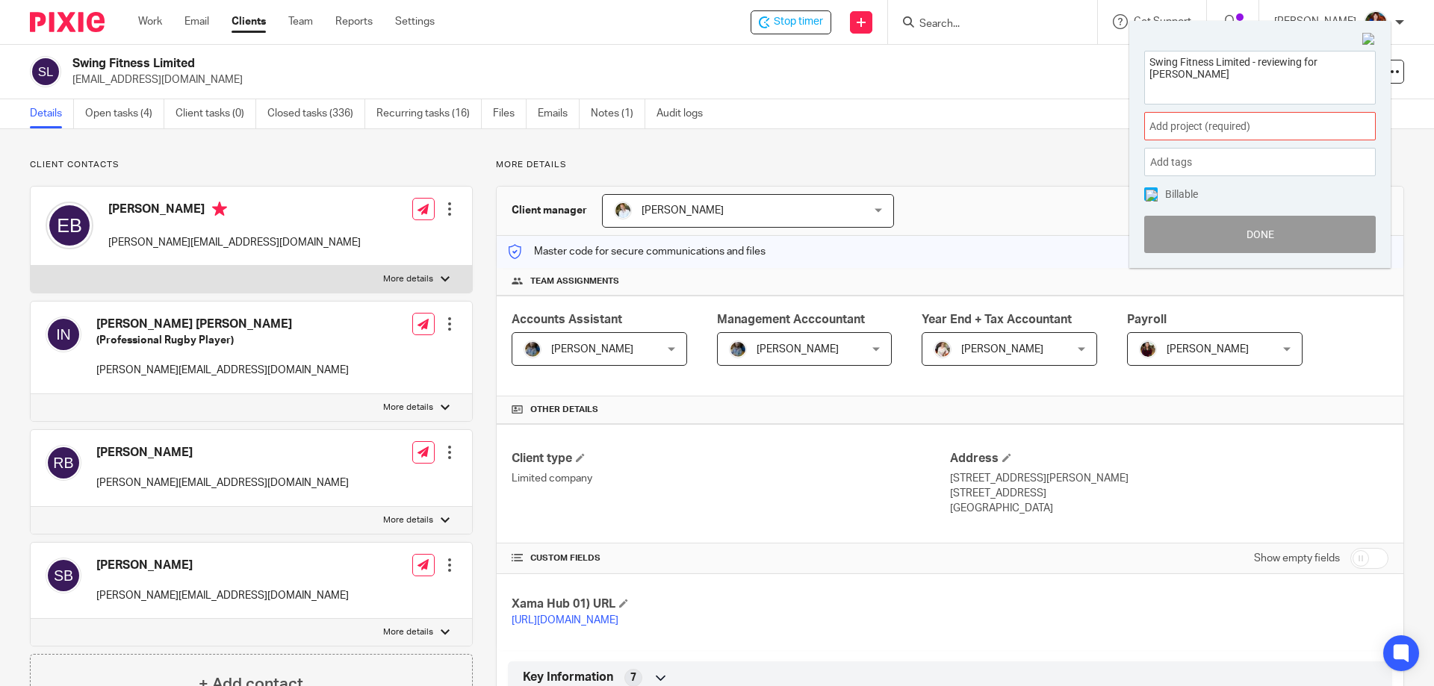
type textarea "Swing Fitness Limited - reviewing for [PERSON_NAME]"
click at [1232, 123] on span "Add project (required) :" at bounding box center [1243, 127] width 188 height 16
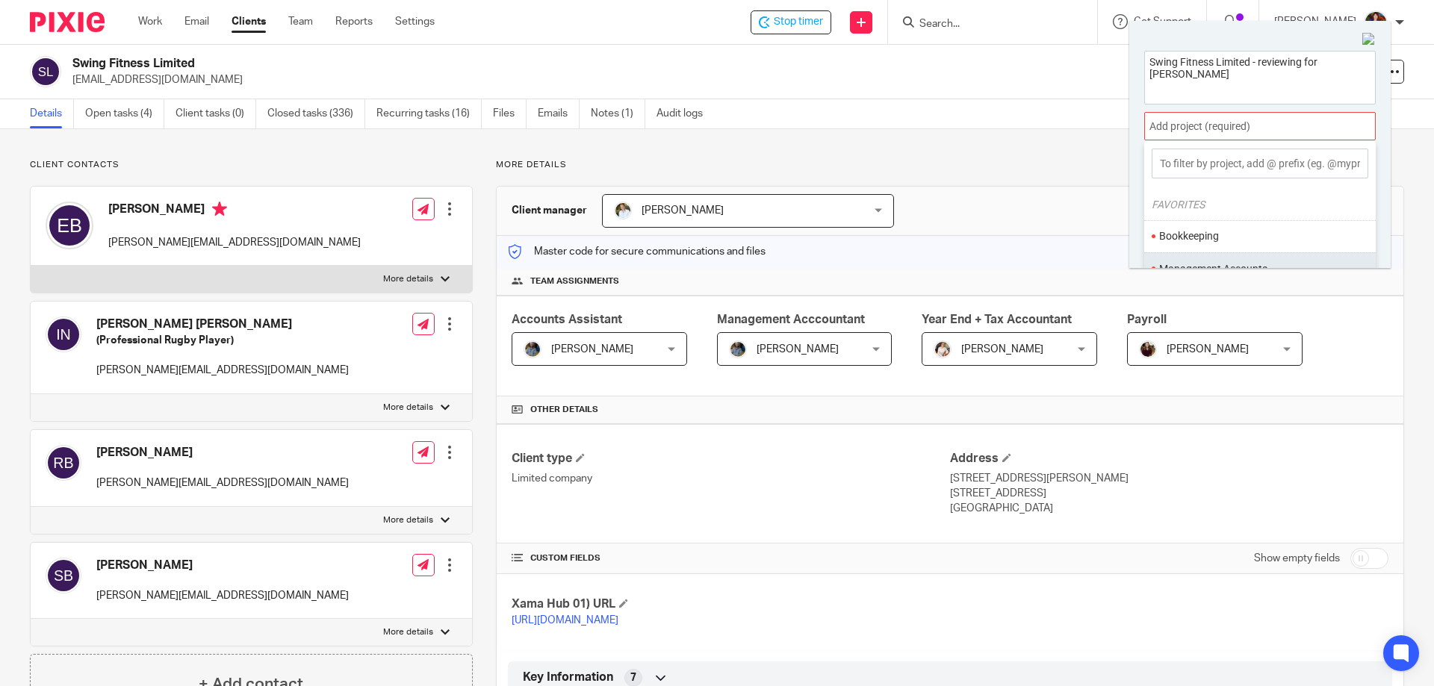
click at [1211, 264] on li "Management Accounts" at bounding box center [1256, 269] width 195 height 16
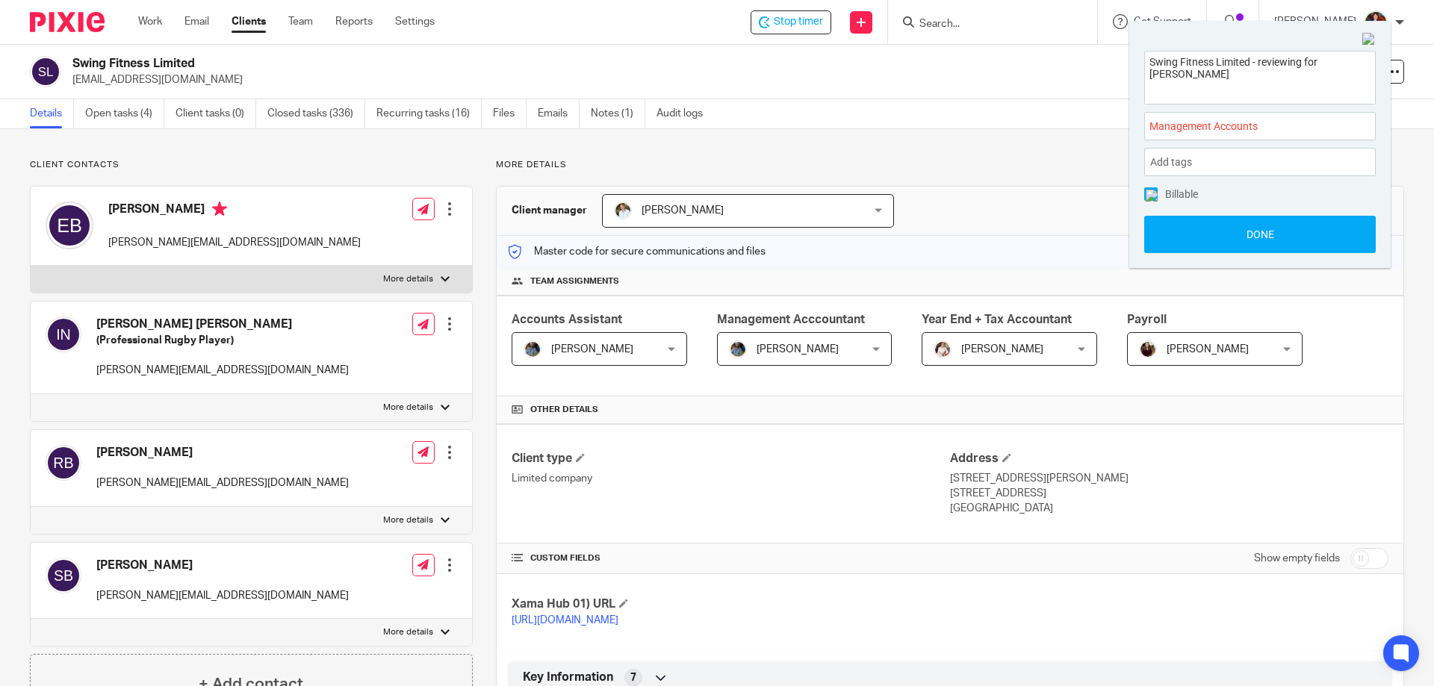
drag, startPoint x: 1148, startPoint y: 192, endPoint x: 1153, endPoint y: 202, distance: 11.7
click at [1148, 192] on img at bounding box center [1152, 196] width 12 height 12
click at [1168, 232] on button "Done" at bounding box center [1260, 234] width 232 height 37
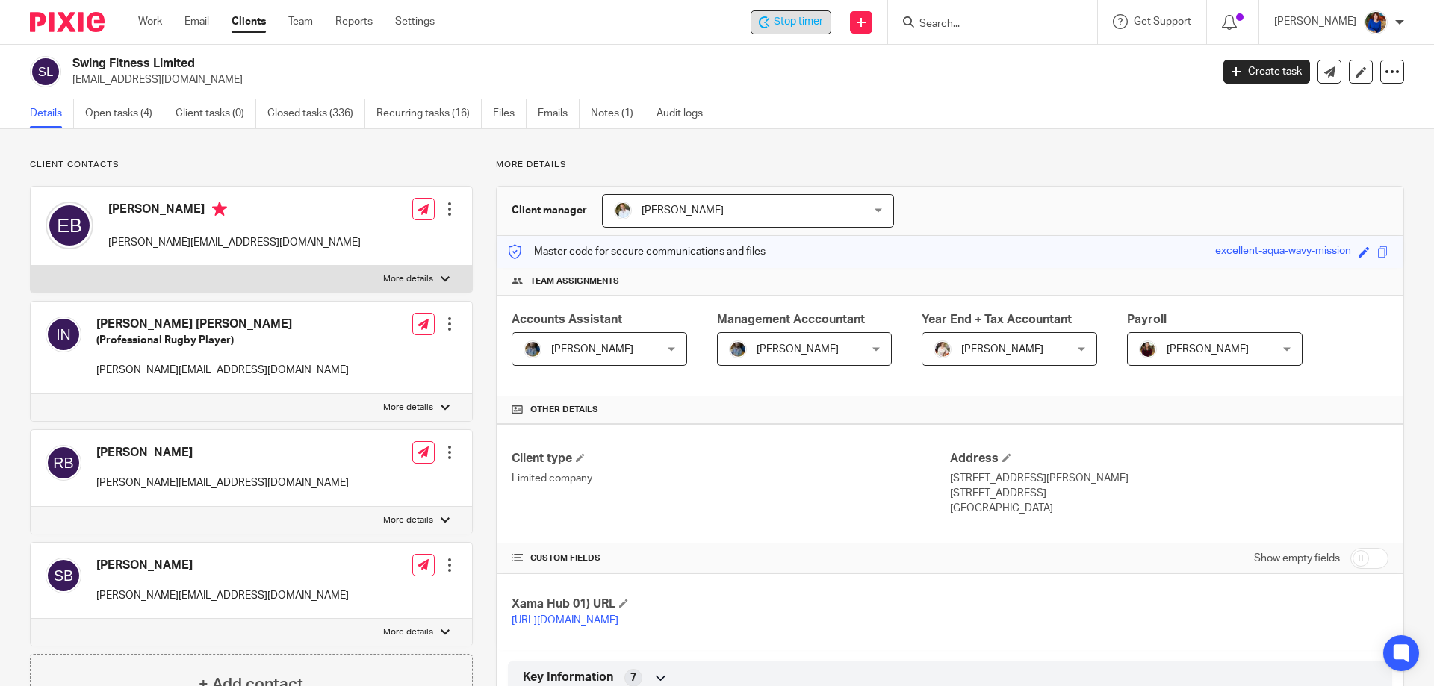
click at [767, 16] on icon at bounding box center [764, 22] width 11 height 12
click at [149, 17] on link "Work" at bounding box center [150, 21] width 24 height 15
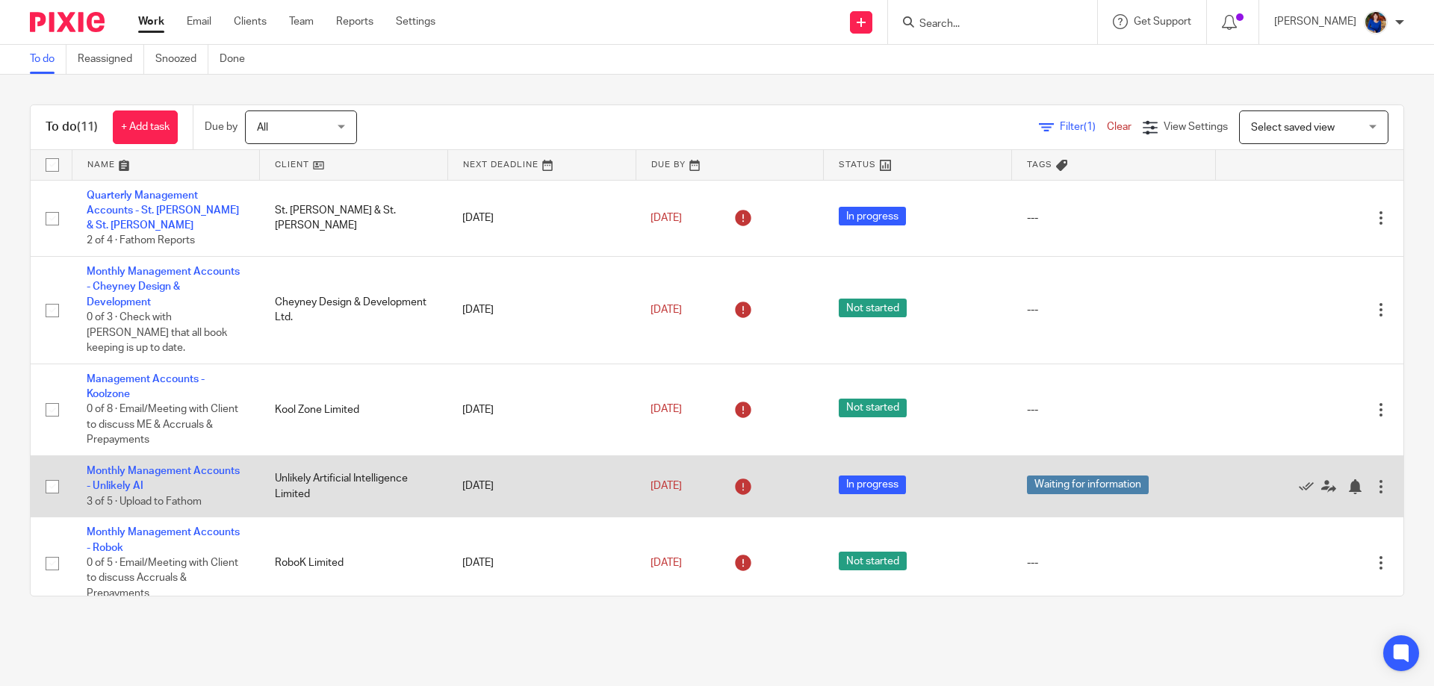
scroll to position [75, 0]
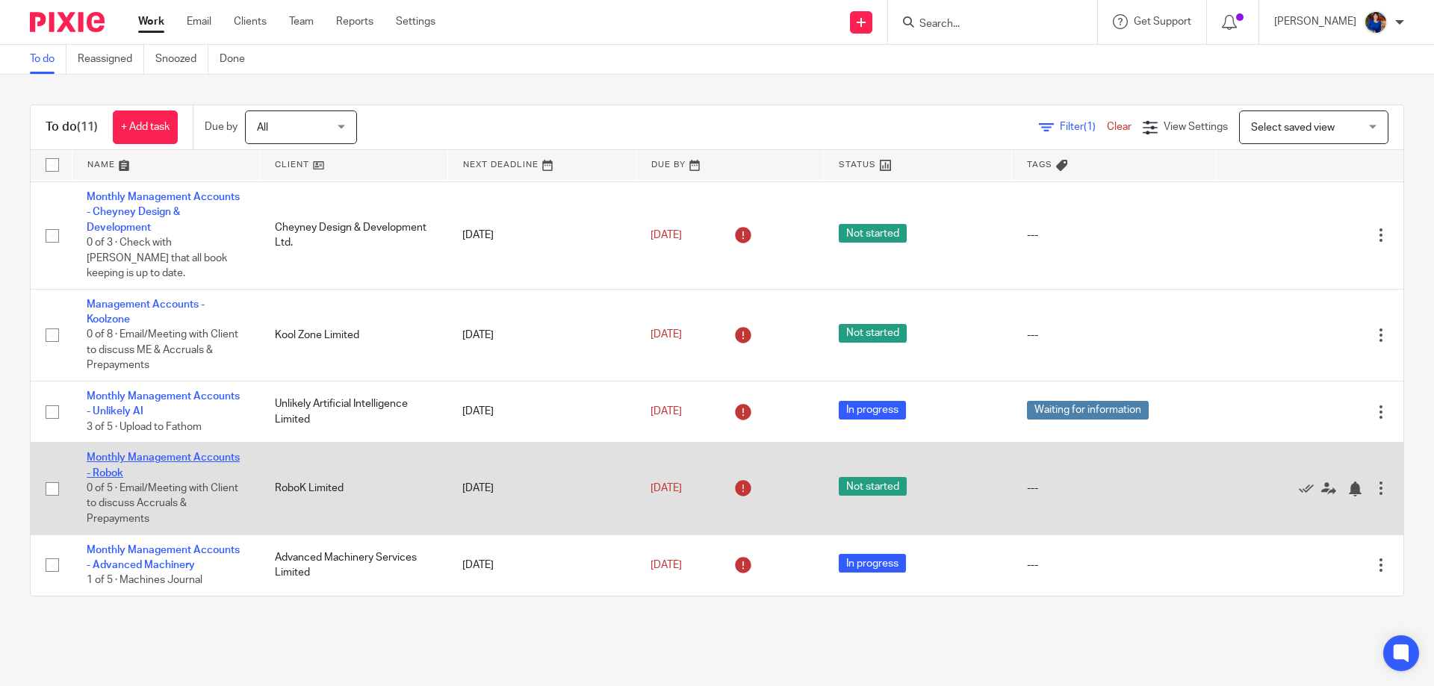
click at [202, 453] on link "Monthly Management Accounts - Robok" at bounding box center [163, 465] width 153 height 25
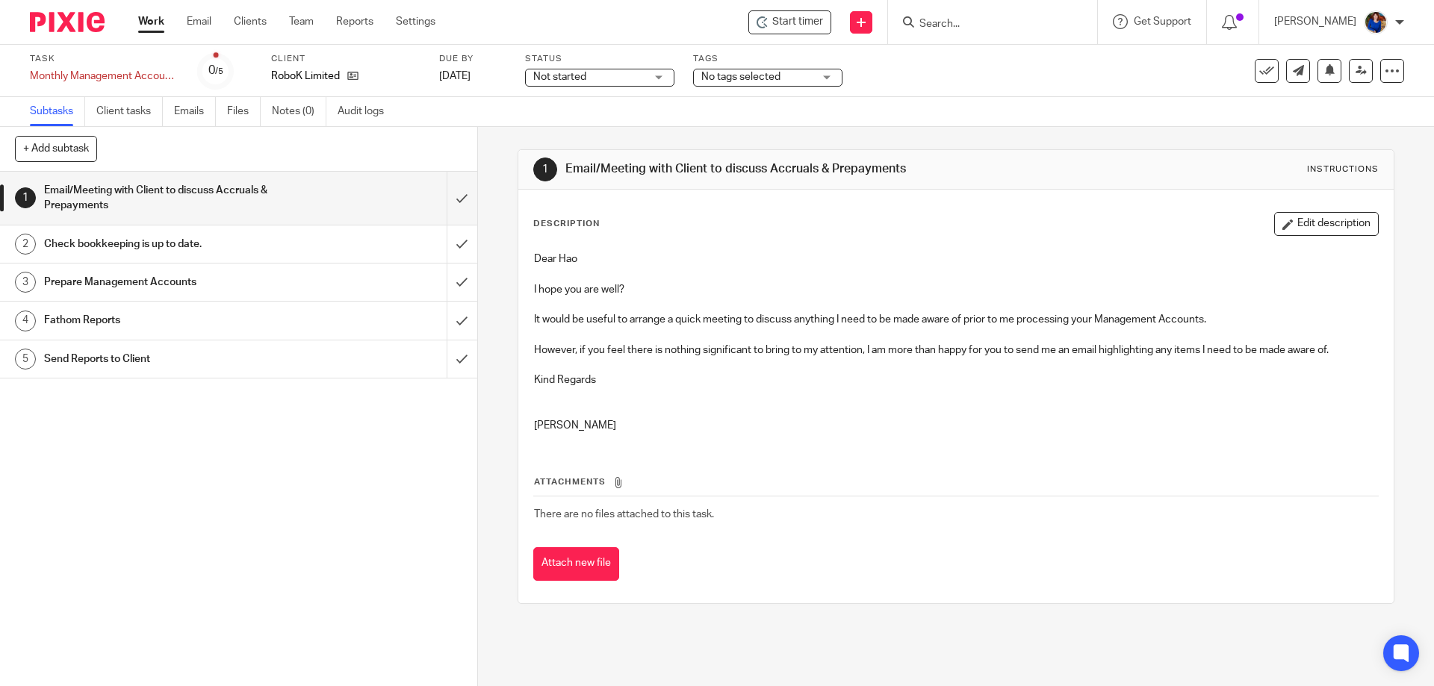
click at [668, 75] on div "Not started Not started" at bounding box center [599, 78] width 149 height 18
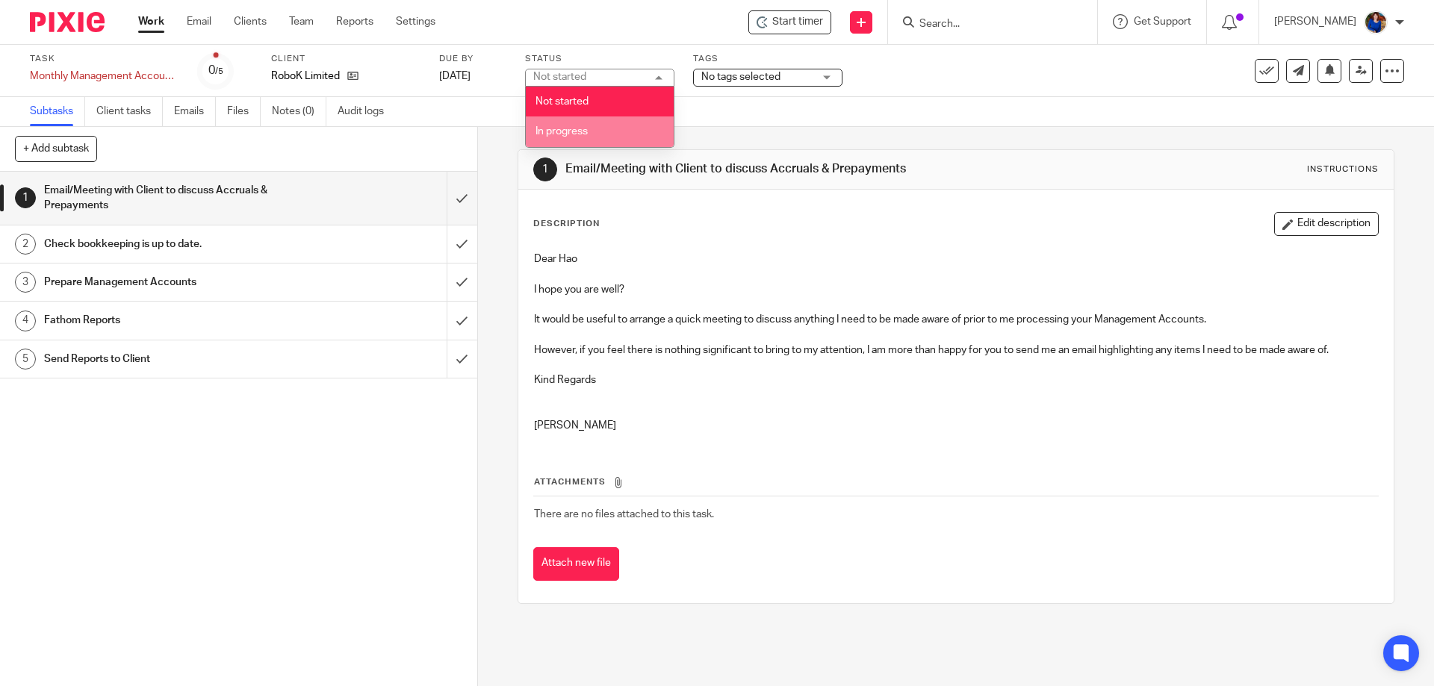
click at [601, 135] on li "In progress" at bounding box center [600, 131] width 148 height 31
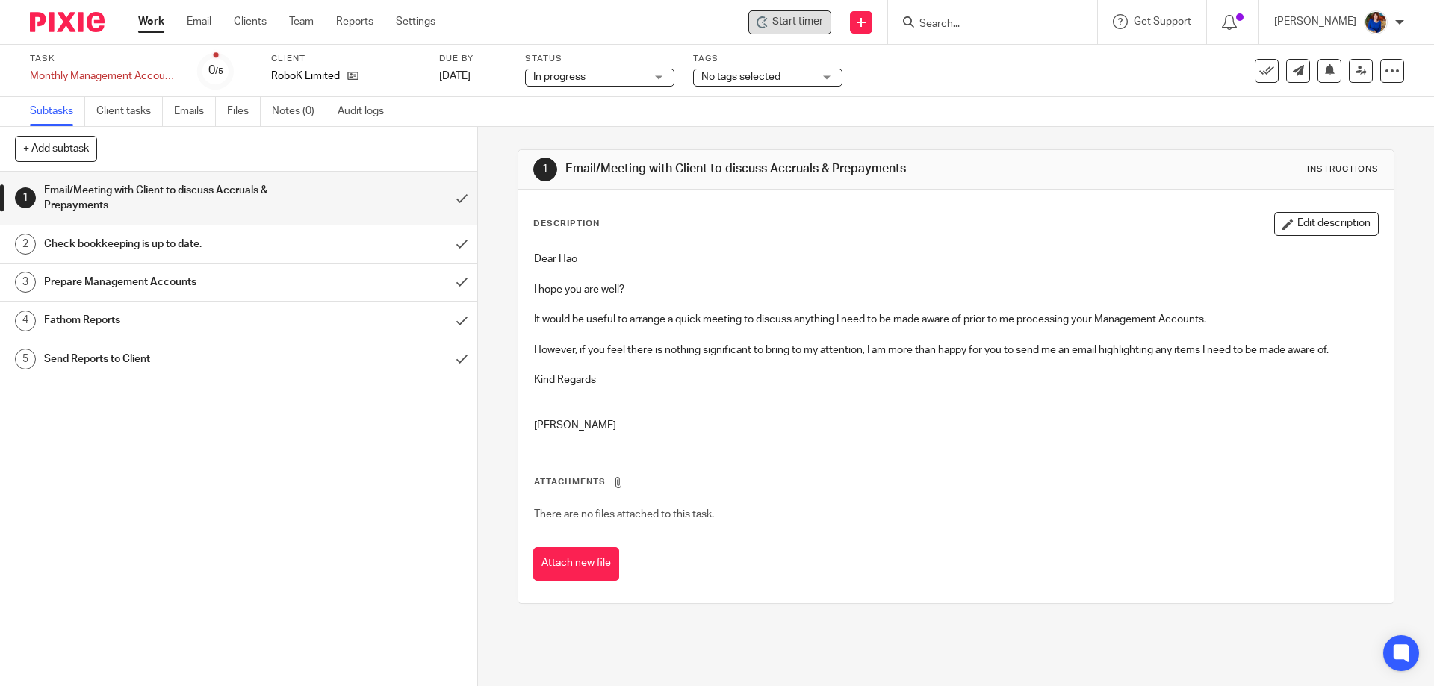
click at [806, 13] on div "Start timer" at bounding box center [789, 22] width 83 height 24
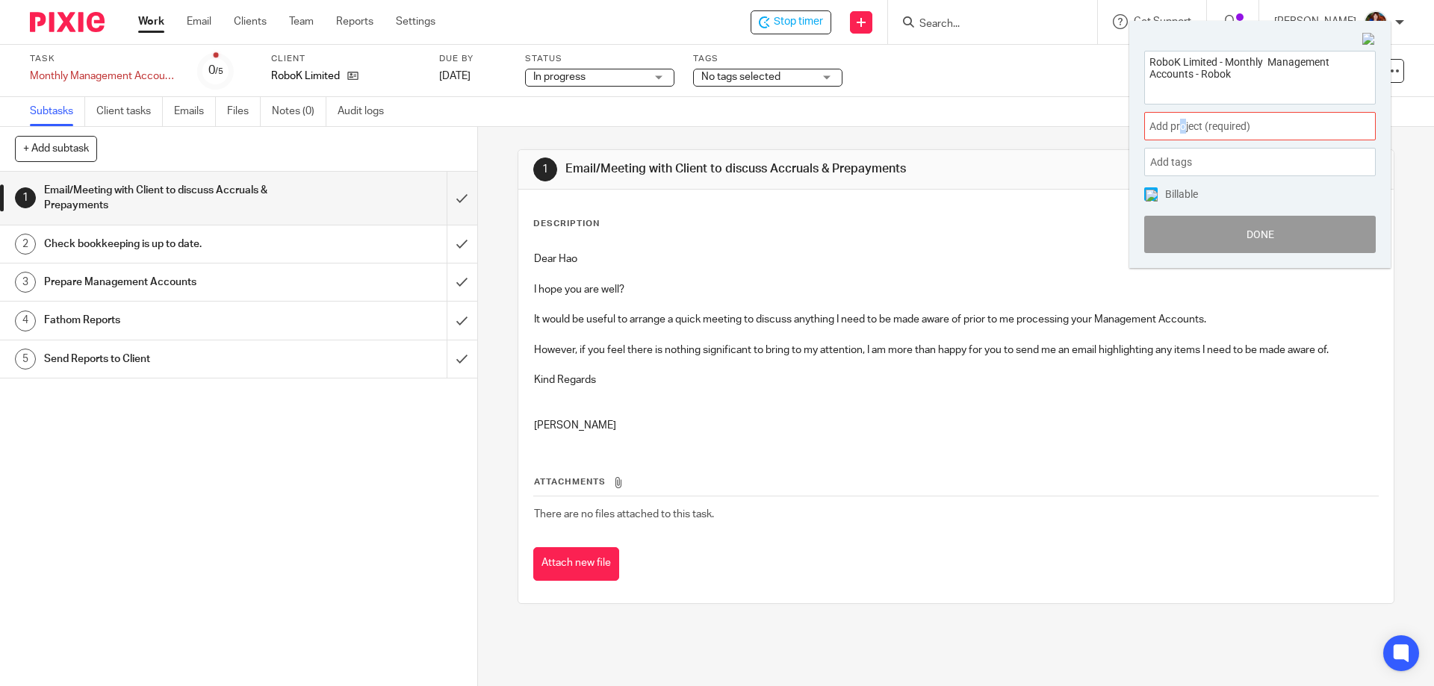
click at [1184, 114] on div "RoboK Limited - Monthly Management Accounts - Robok Add project (required) : Ad…" at bounding box center [1259, 152] width 261 height 233
click at [1184, 121] on span "Add project (required) :" at bounding box center [1243, 127] width 188 height 16
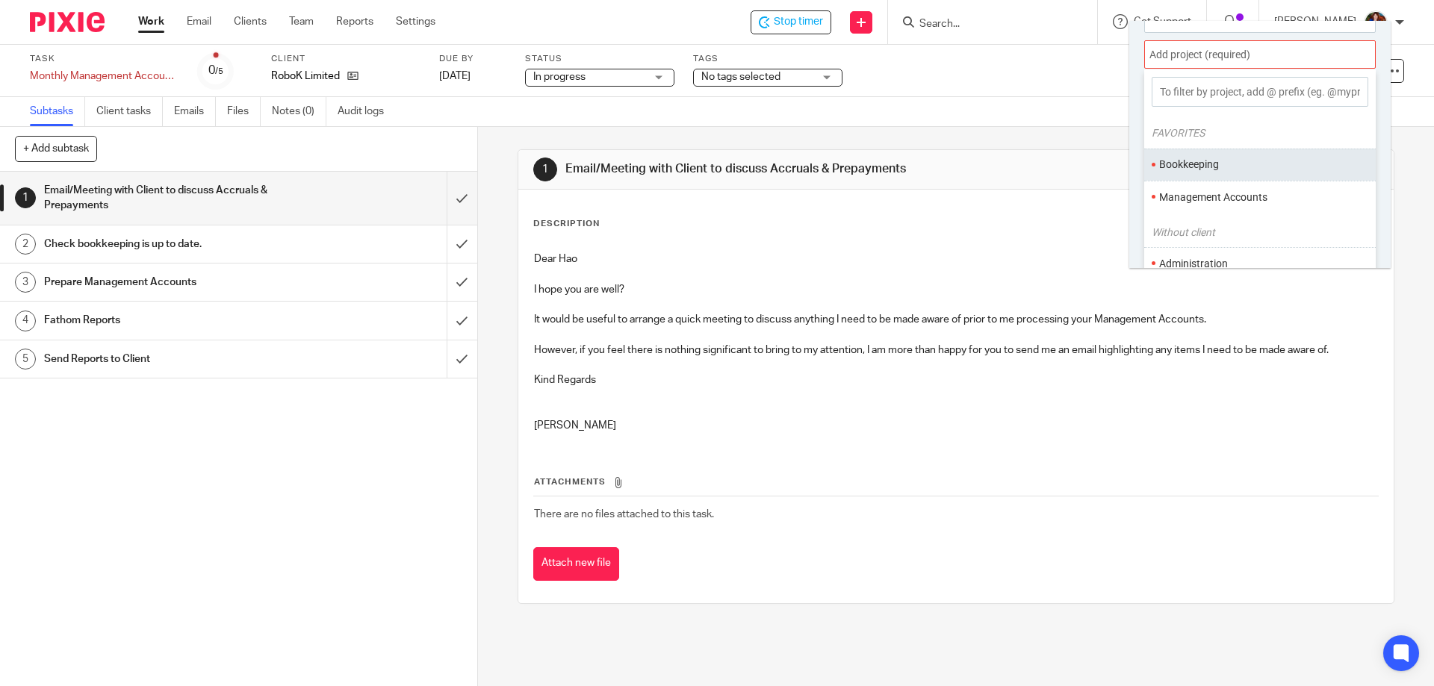
scroll to position [74, 0]
click at [1187, 191] on li "Management Accounts" at bounding box center [1256, 195] width 195 height 16
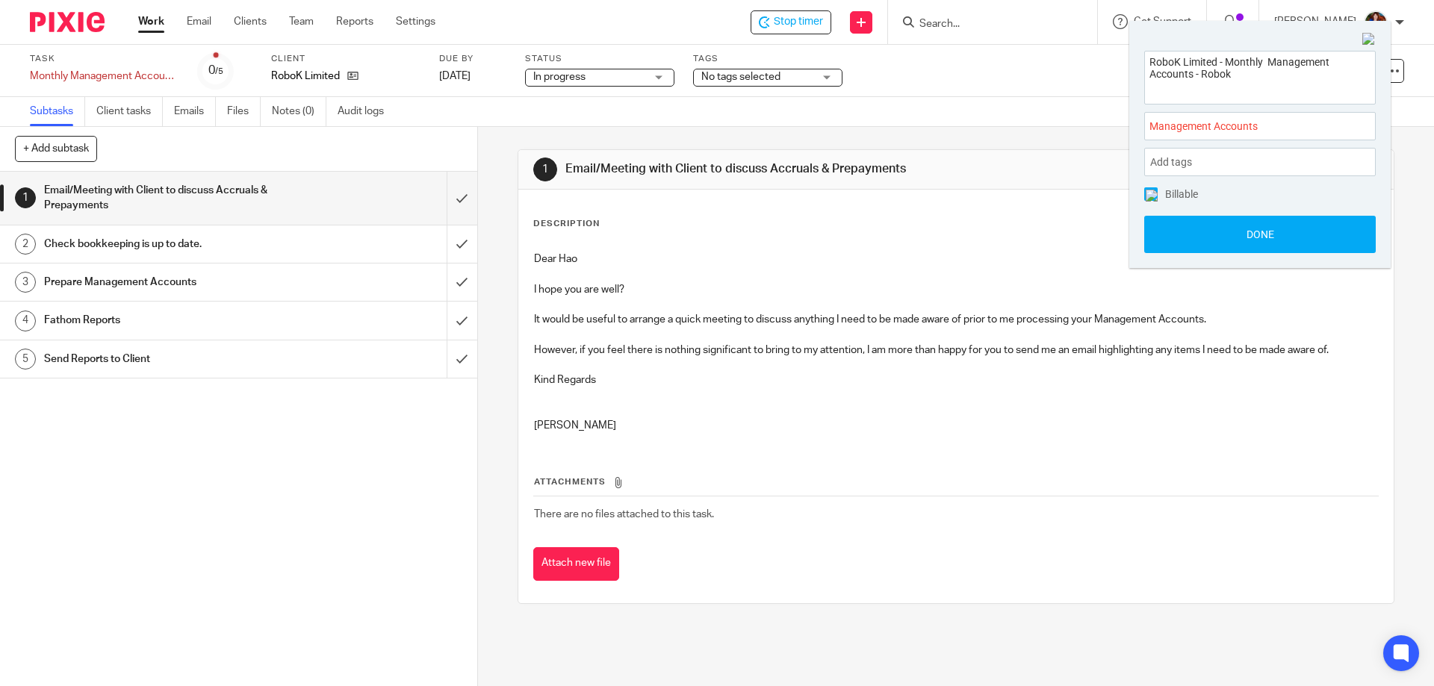
drag, startPoint x: 1152, startPoint y: 191, endPoint x: 1160, endPoint y: 201, distance: 12.7
click at [1152, 192] on img at bounding box center [1152, 196] width 12 height 12
click at [1166, 229] on button "Done" at bounding box center [1260, 234] width 232 height 37
